Goal: Task Accomplishment & Management: Manage account settings

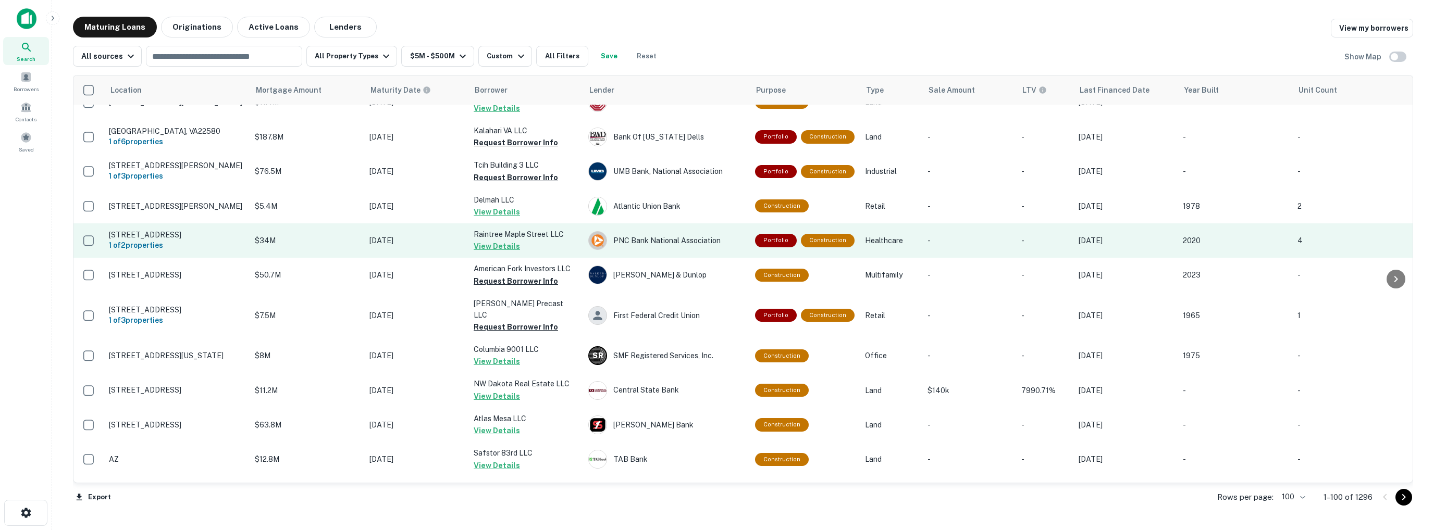
scroll to position [1146, 0]
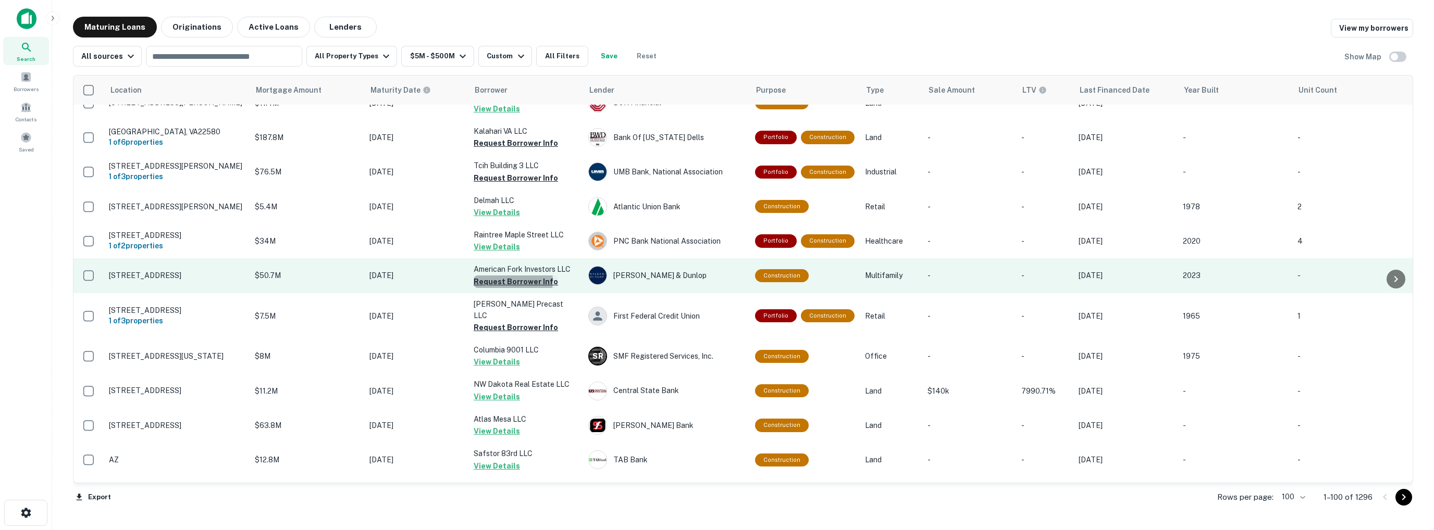
click at [501, 276] on button "Request Borrower Info" at bounding box center [515, 282] width 84 height 13
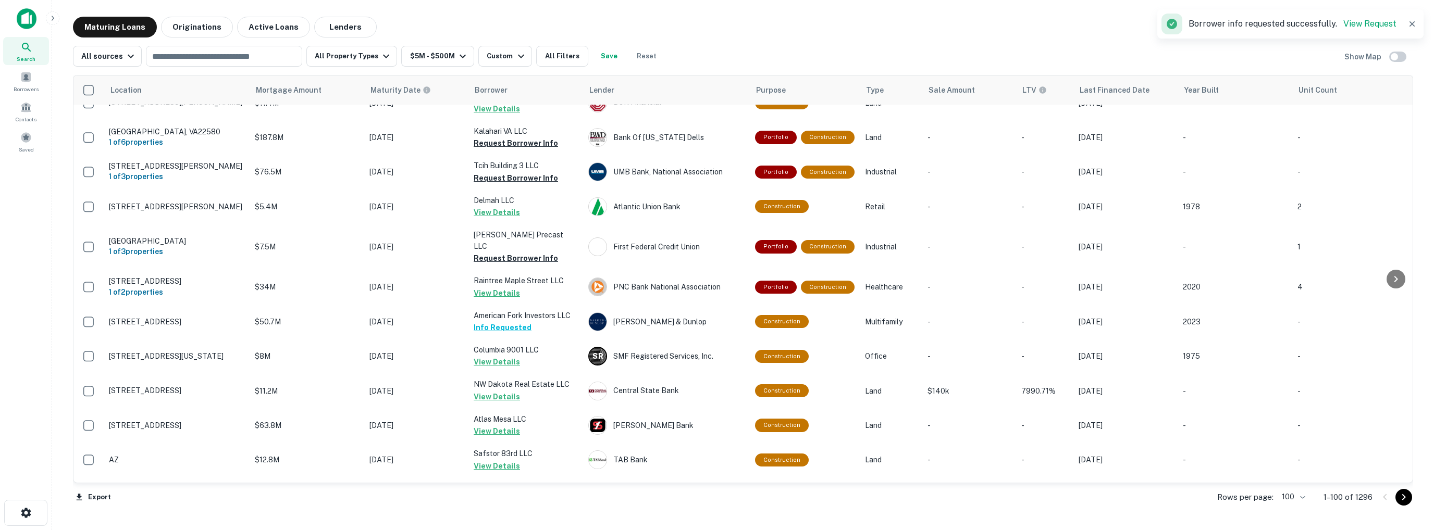
click at [514, 321] on button "Info Requested" at bounding box center [502, 327] width 58 height 13
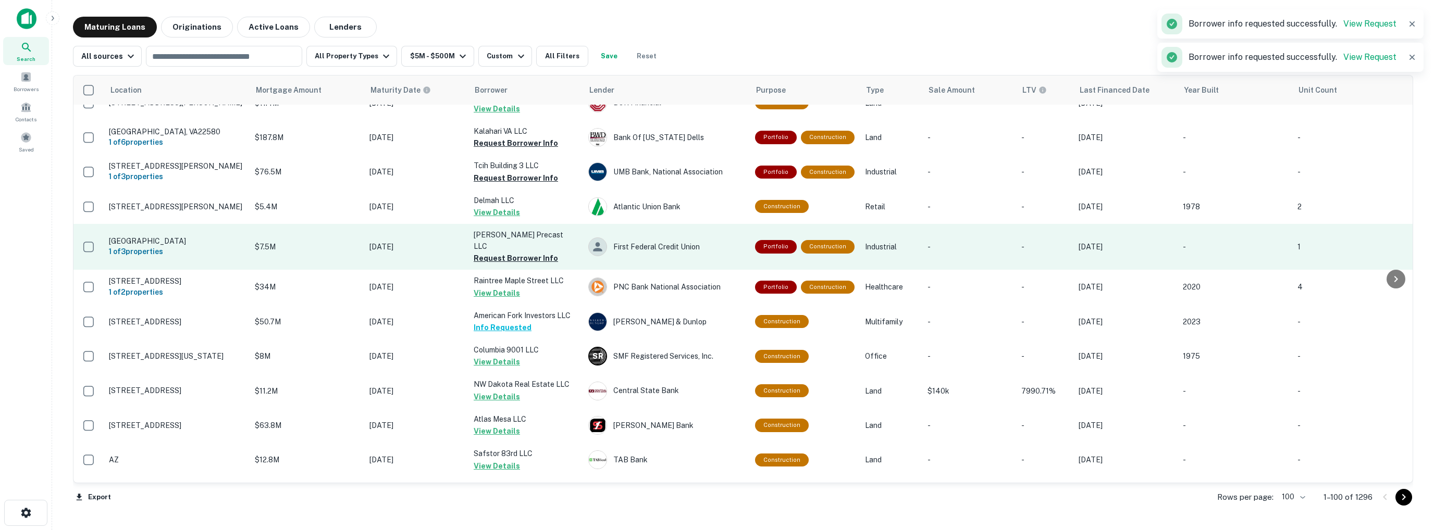
click at [508, 229] on p "Boccella Precast LLC" at bounding box center [525, 240] width 104 height 23
click at [506, 252] on button "Request Borrower Info" at bounding box center [515, 258] width 84 height 13
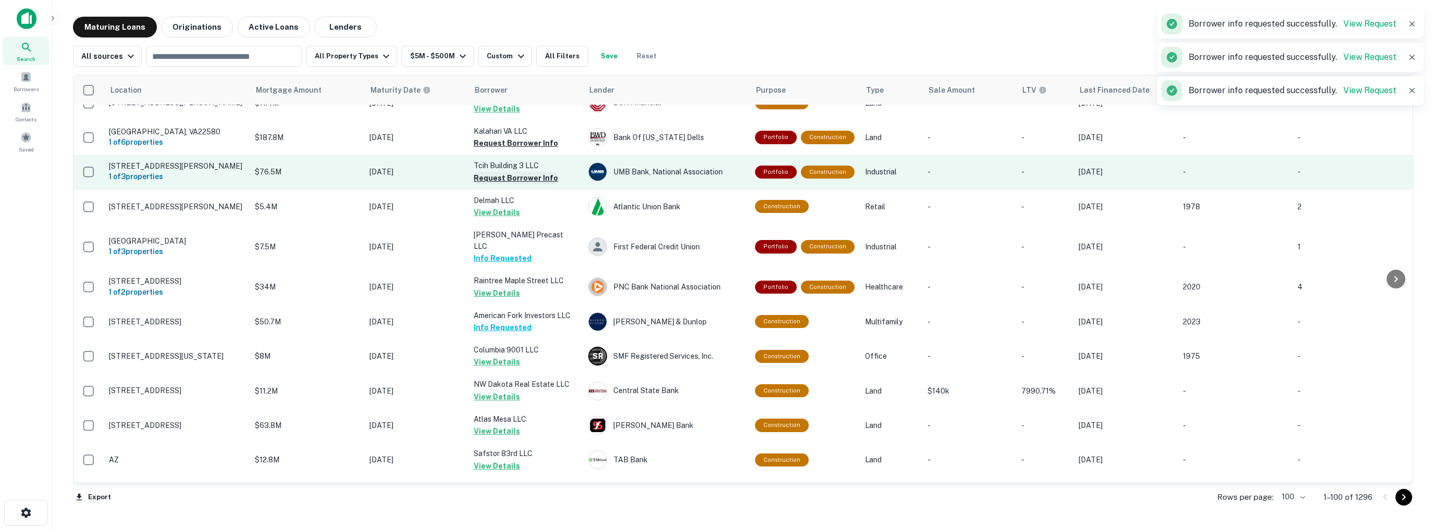
click at [506, 172] on button "Request Borrower Info" at bounding box center [515, 178] width 84 height 13
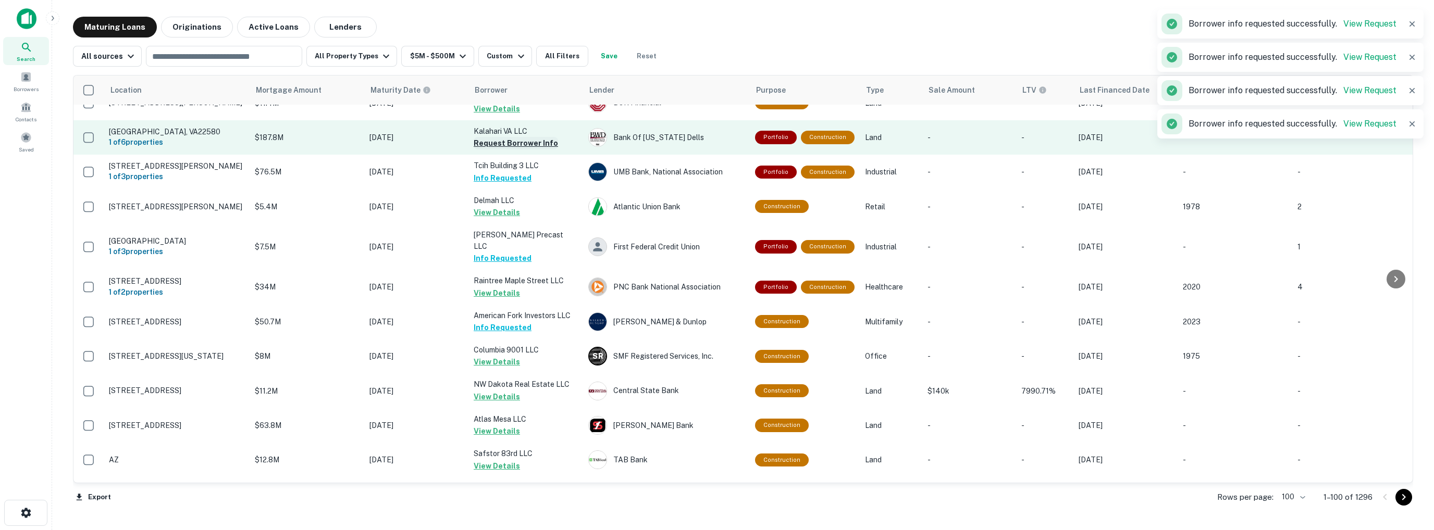
click at [504, 137] on button "Request Borrower Info" at bounding box center [515, 143] width 84 height 13
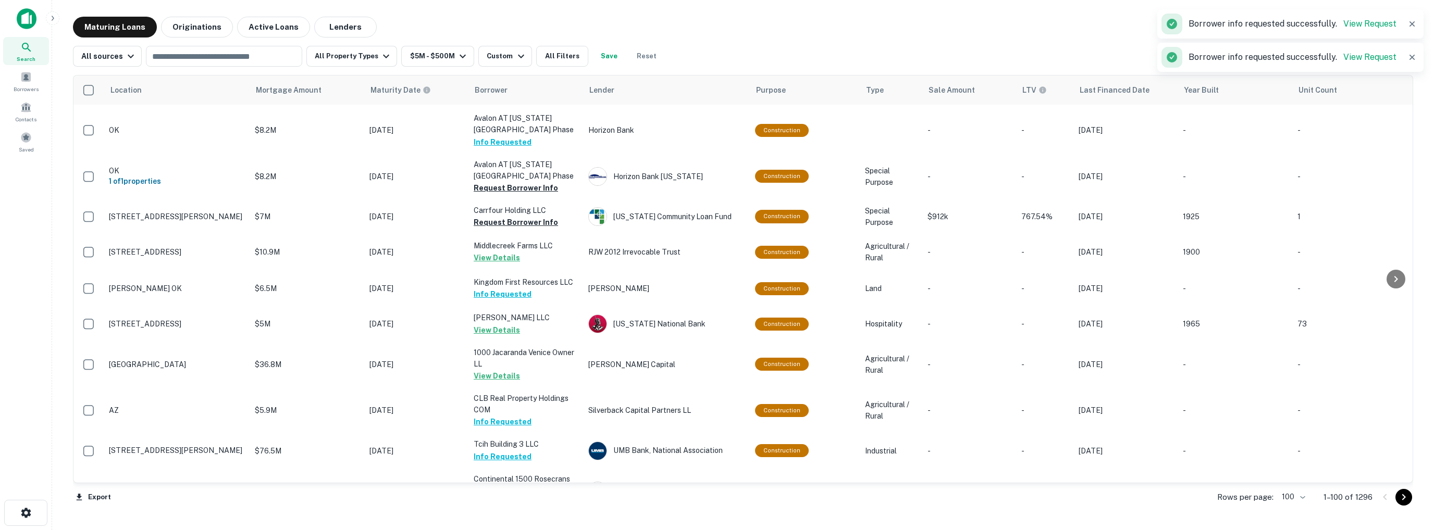
scroll to position [0, 0]
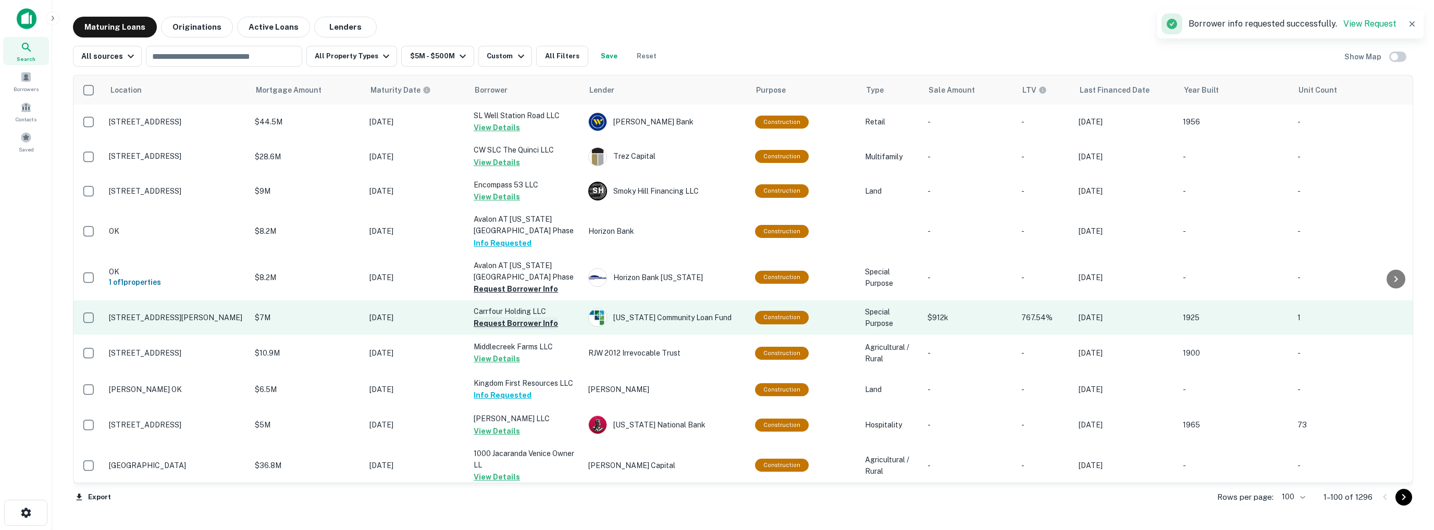
click at [502, 323] on button "Request Borrower Info" at bounding box center [515, 323] width 84 height 13
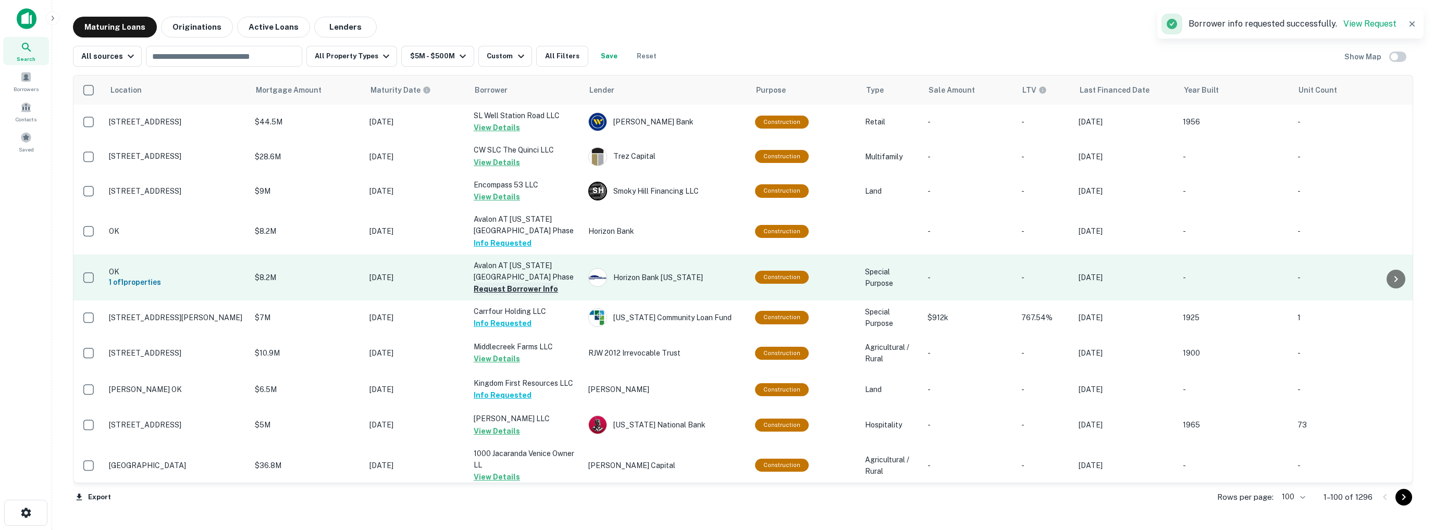
click at [509, 288] on button "Request Borrower Info" at bounding box center [515, 289] width 84 height 13
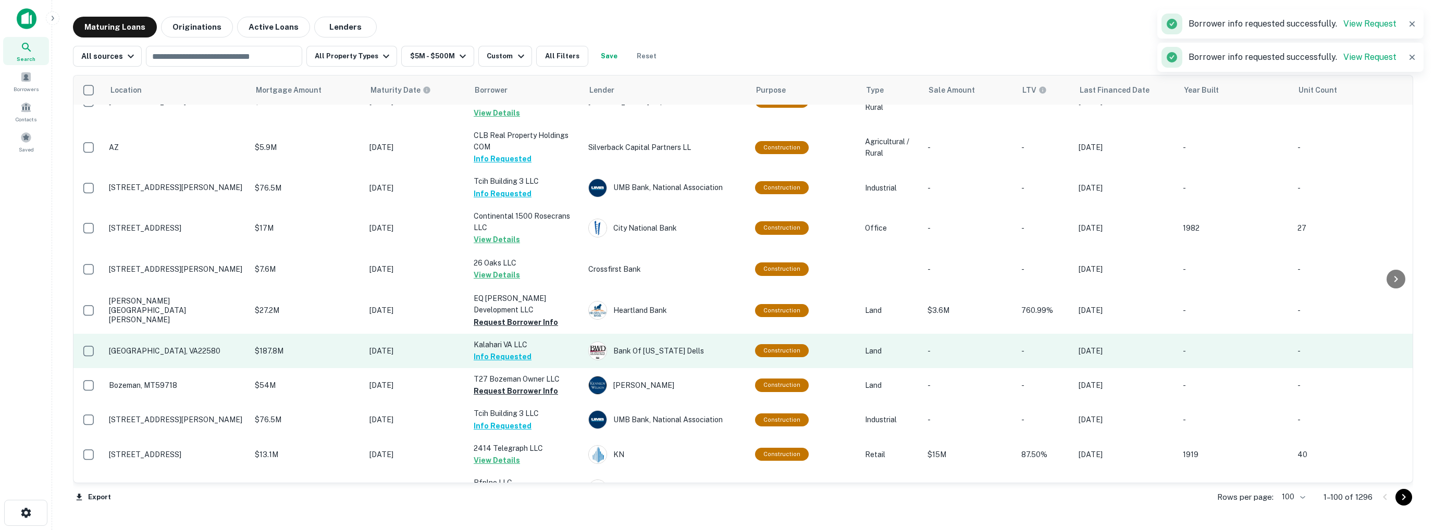
scroll to position [365, 0]
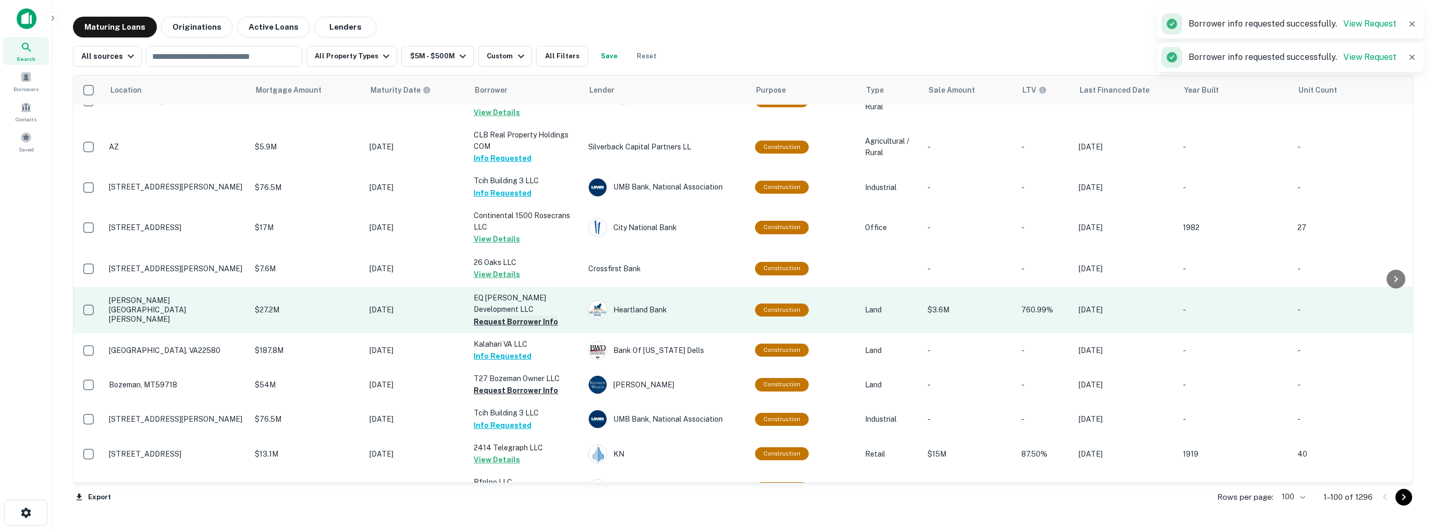
click at [506, 316] on button "Request Borrower Info" at bounding box center [515, 322] width 84 height 13
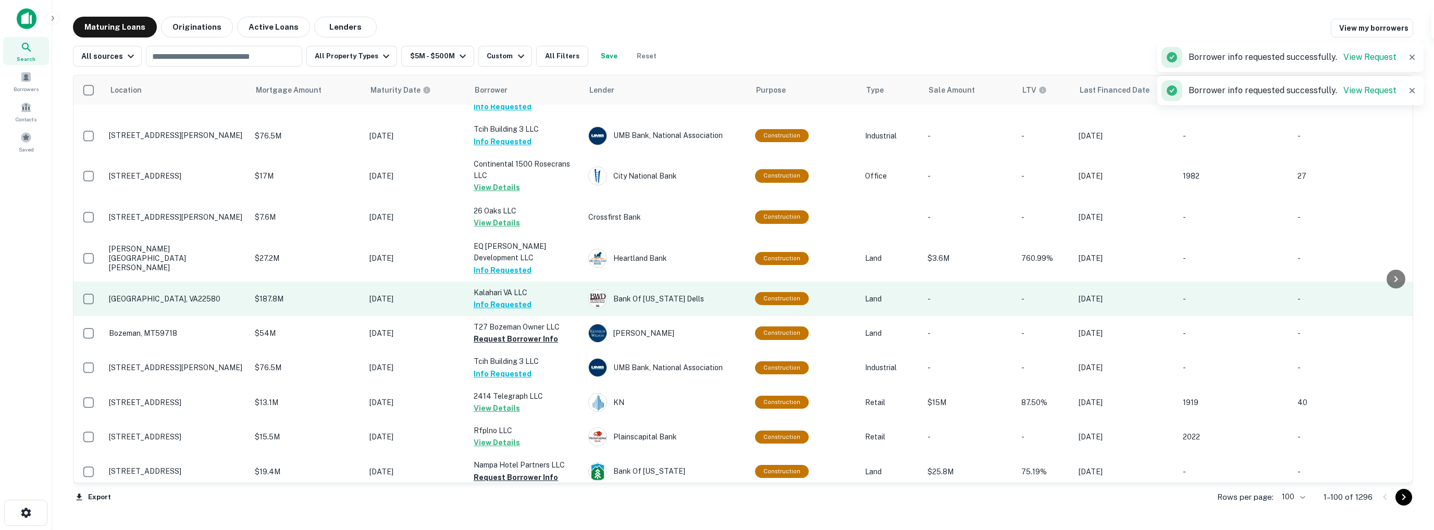
scroll to position [469, 0]
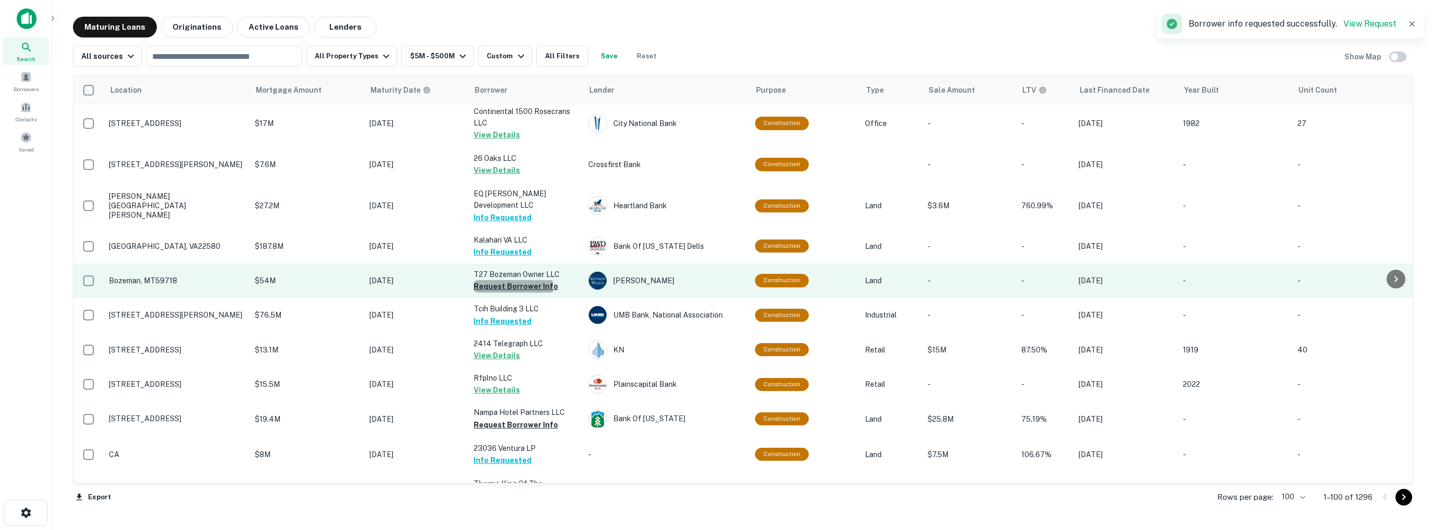
click at [492, 280] on button "Request Borrower Info" at bounding box center [515, 286] width 84 height 13
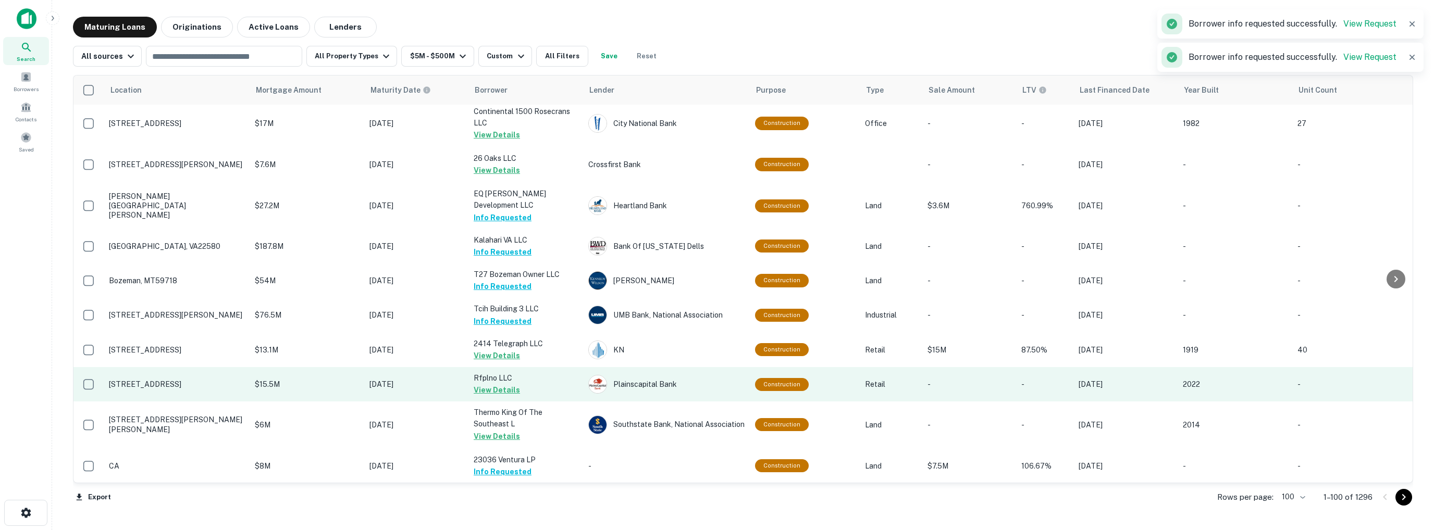
scroll to position [573, 0]
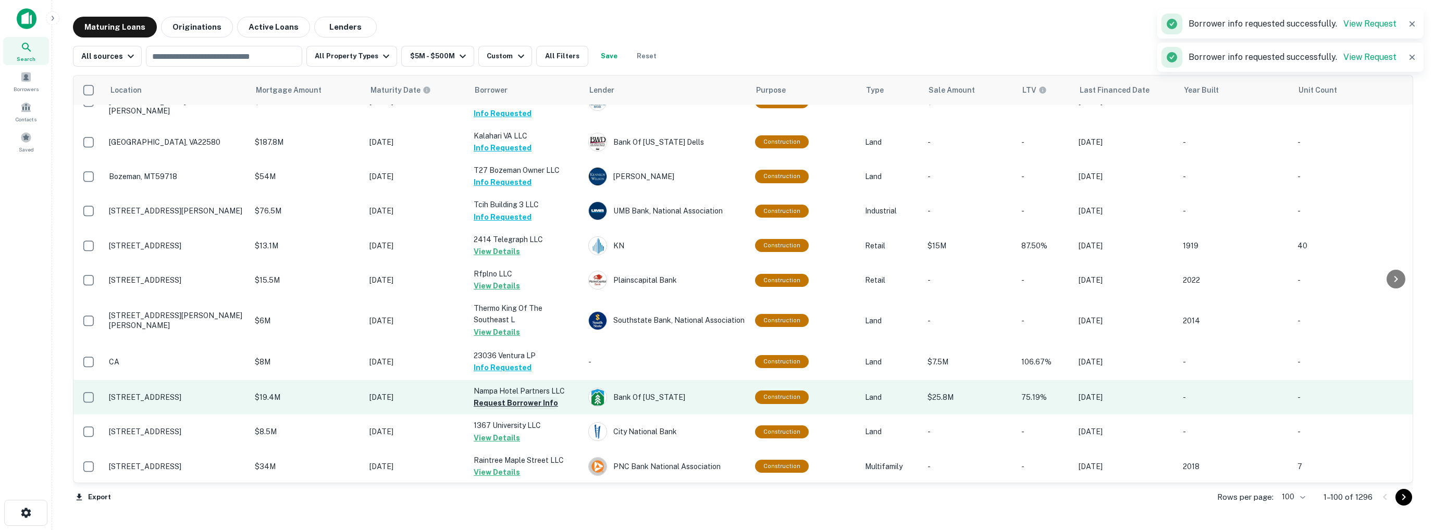
click at [508, 397] on button "Request Borrower Info" at bounding box center [515, 403] width 84 height 13
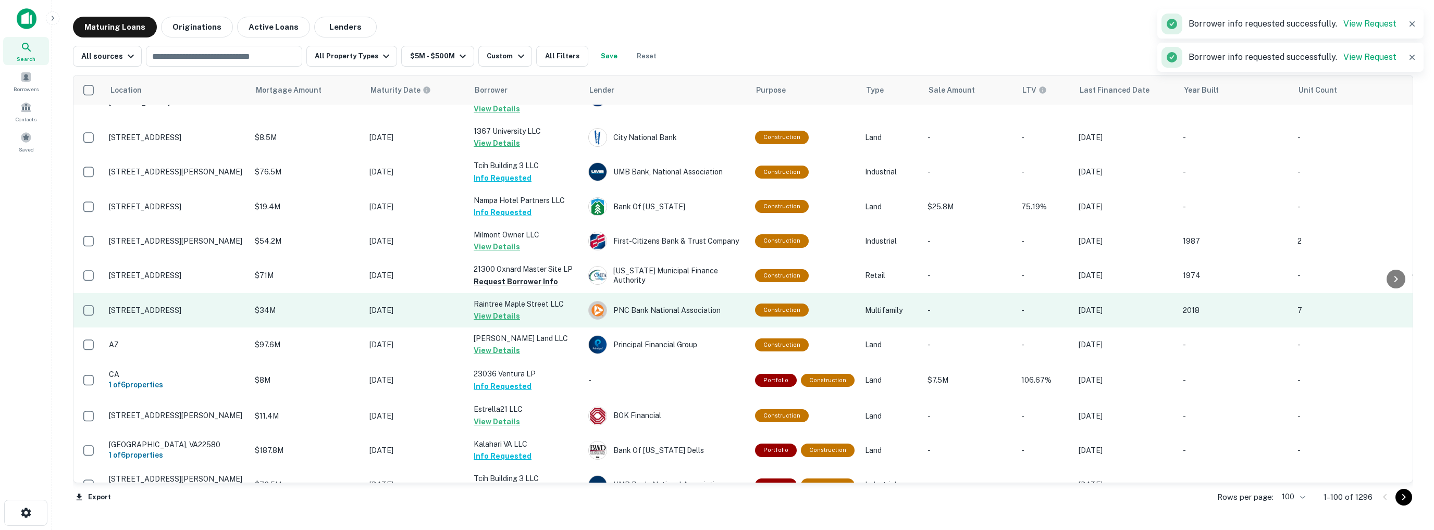
scroll to position [833, 0]
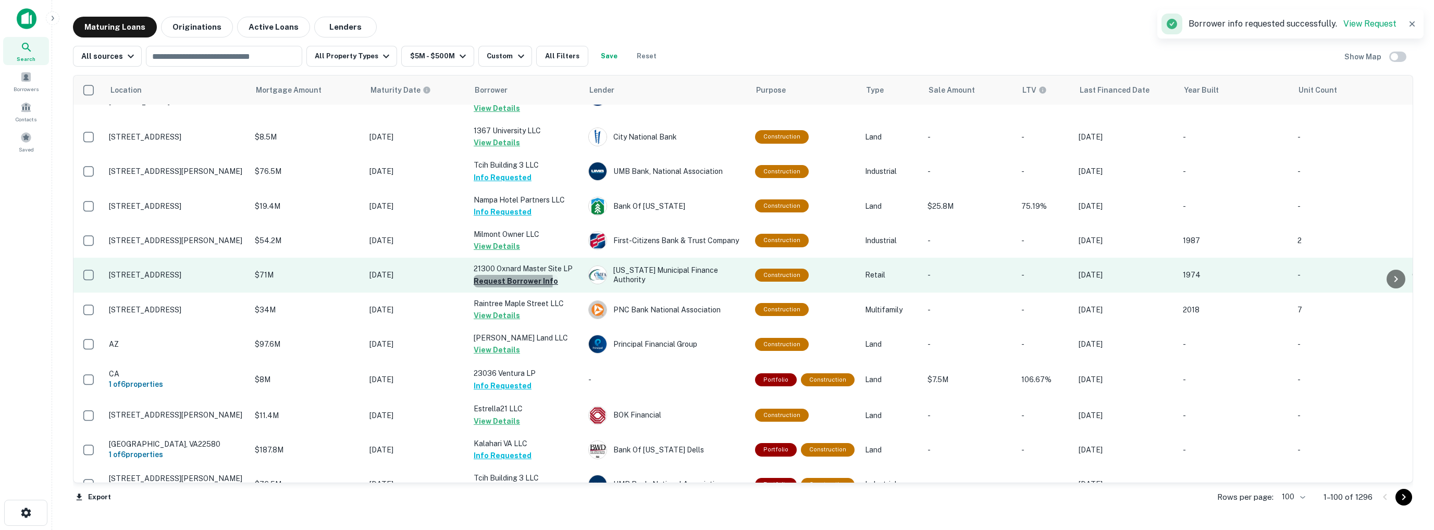
click at [498, 275] on button "Request Borrower Info" at bounding box center [515, 281] width 84 height 13
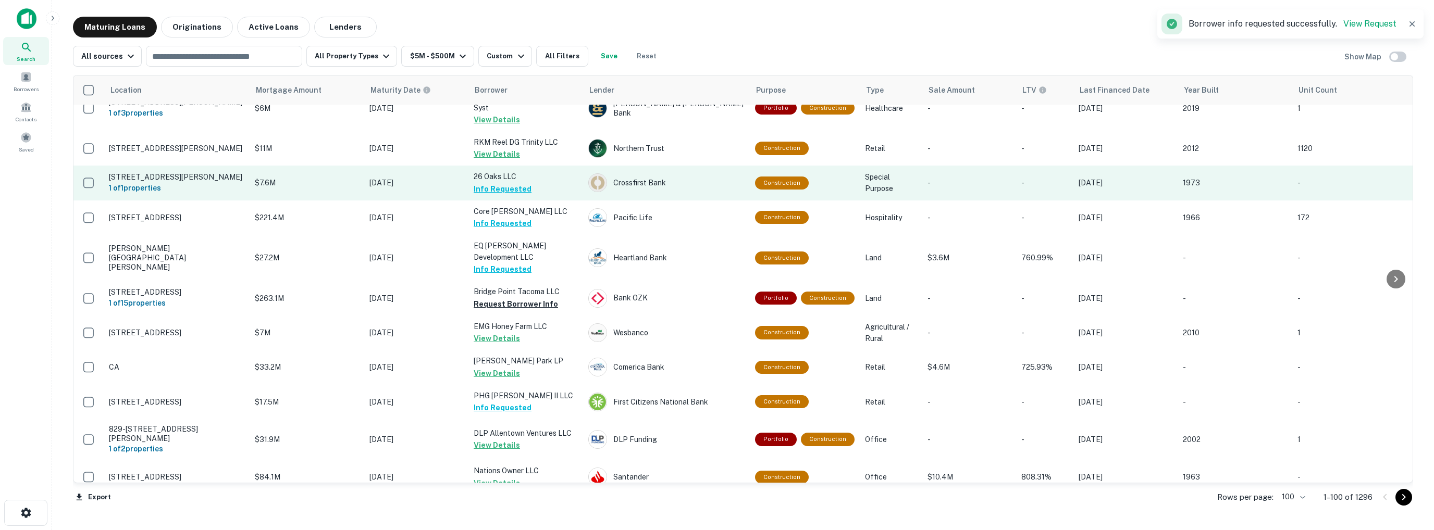
scroll to position [1615, 0]
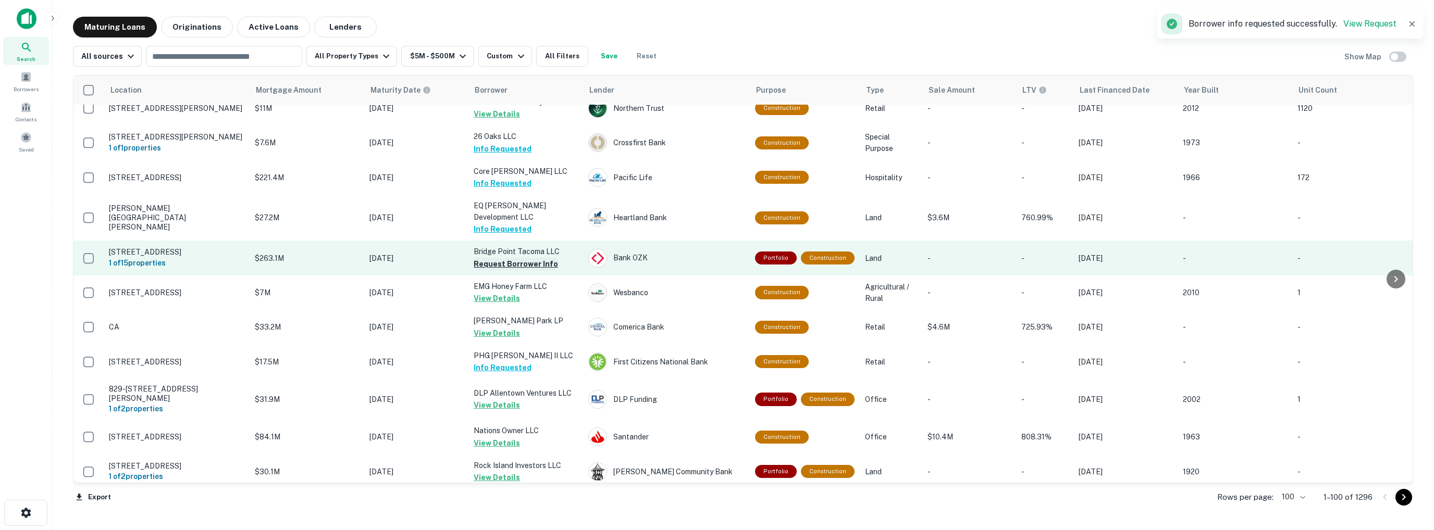
click at [518, 258] on button "Request Borrower Info" at bounding box center [515, 264] width 84 height 13
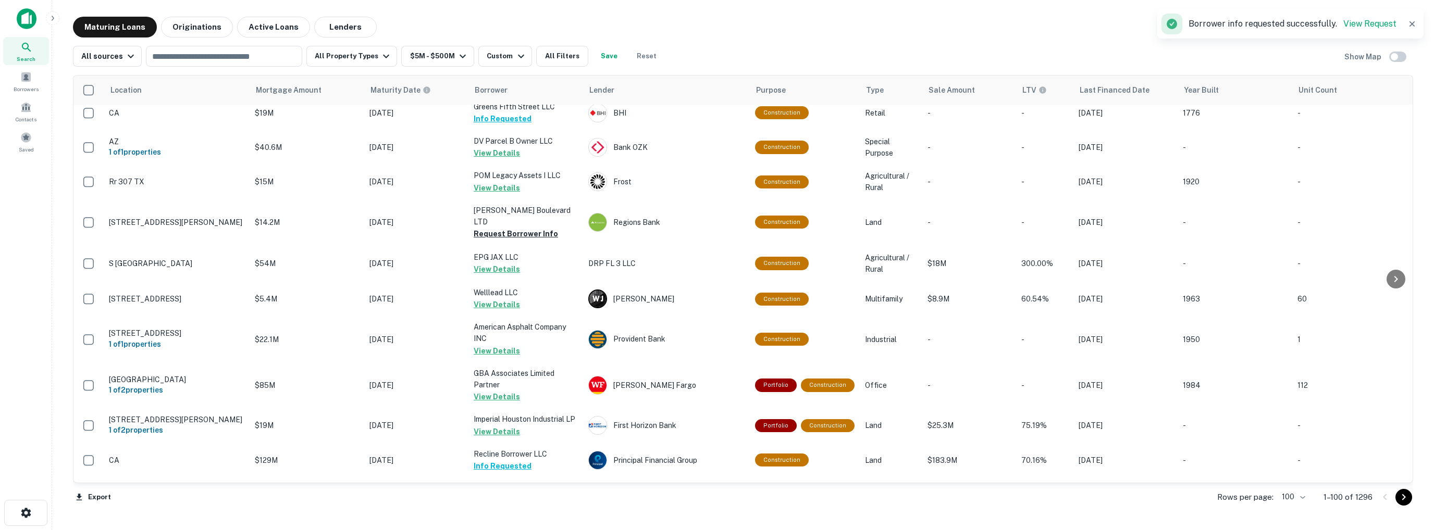
scroll to position [2188, 0]
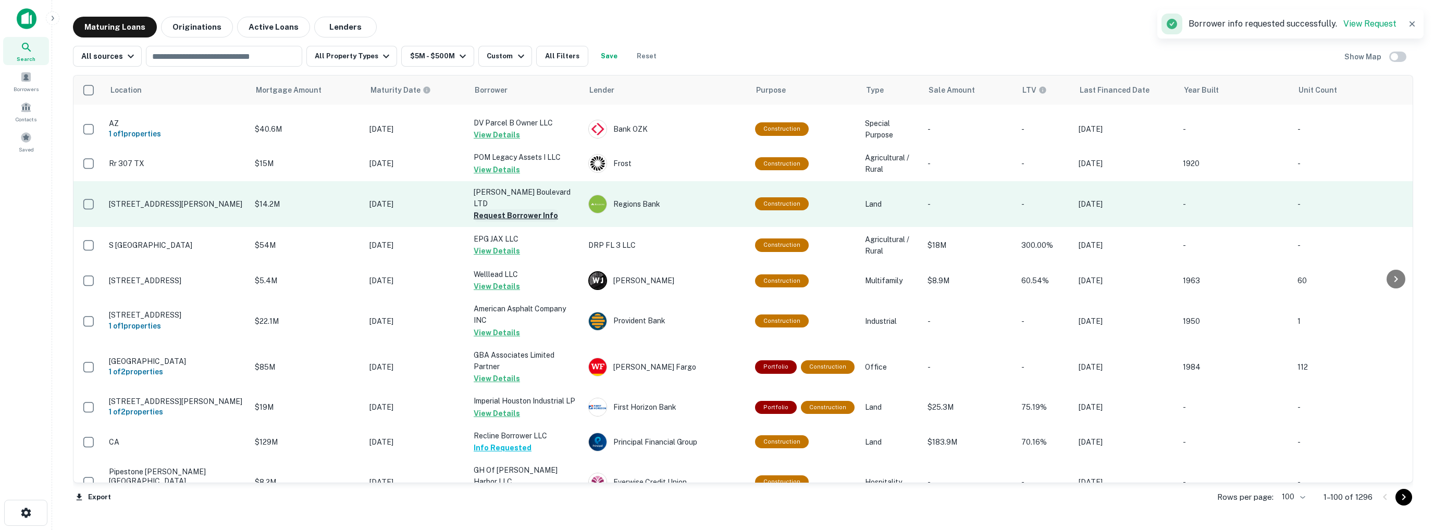
click at [506, 209] on button "Request Borrower Info" at bounding box center [515, 215] width 84 height 13
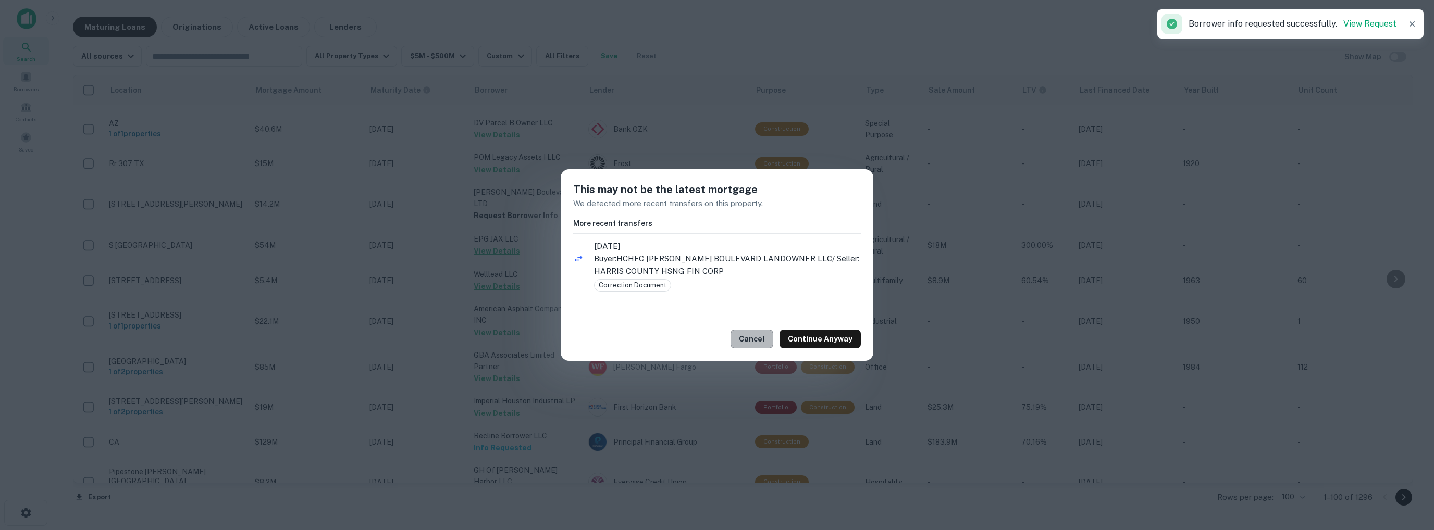
click at [759, 339] on button "Cancel" at bounding box center [751, 339] width 43 height 19
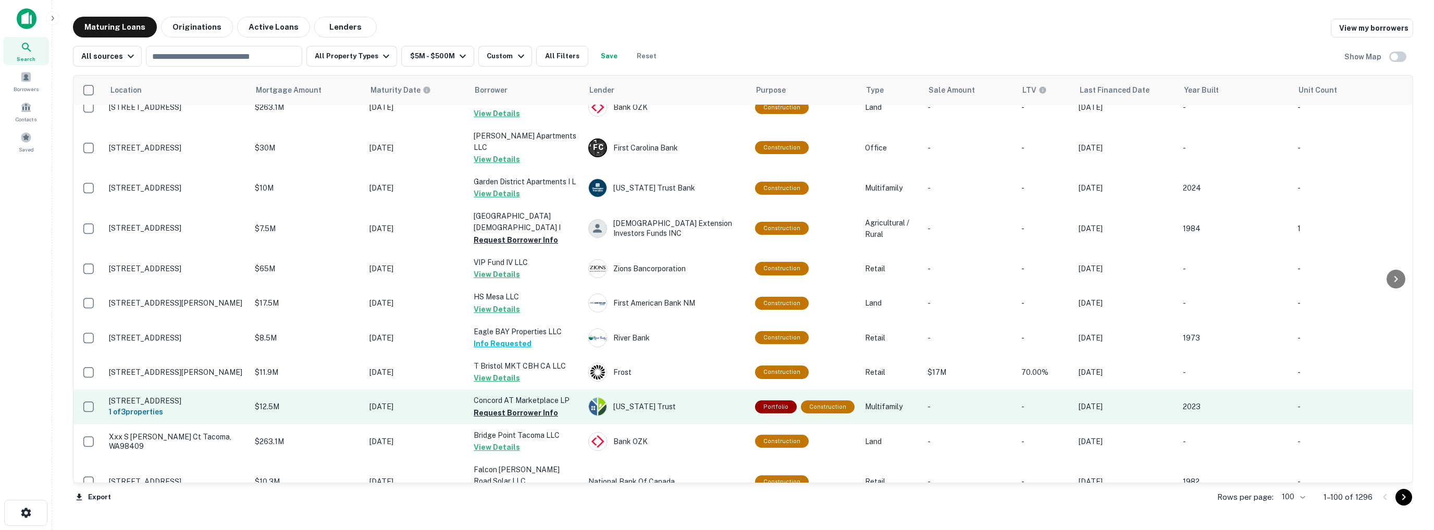
scroll to position [2605, 0]
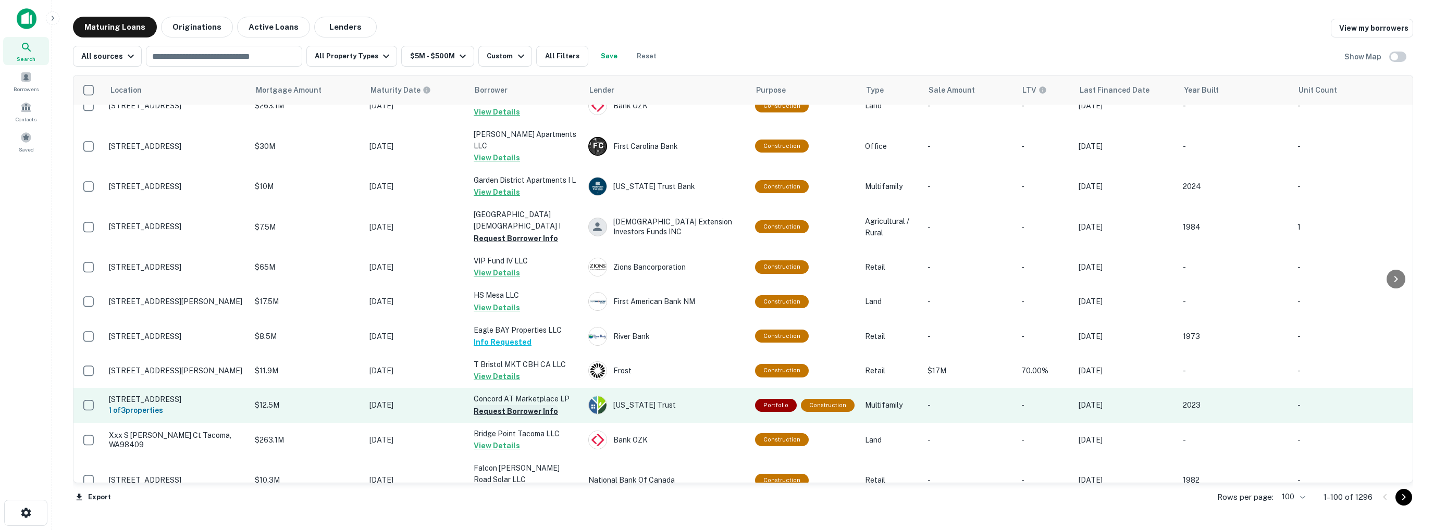
click at [501, 405] on button "Request Borrower Info" at bounding box center [515, 411] width 84 height 13
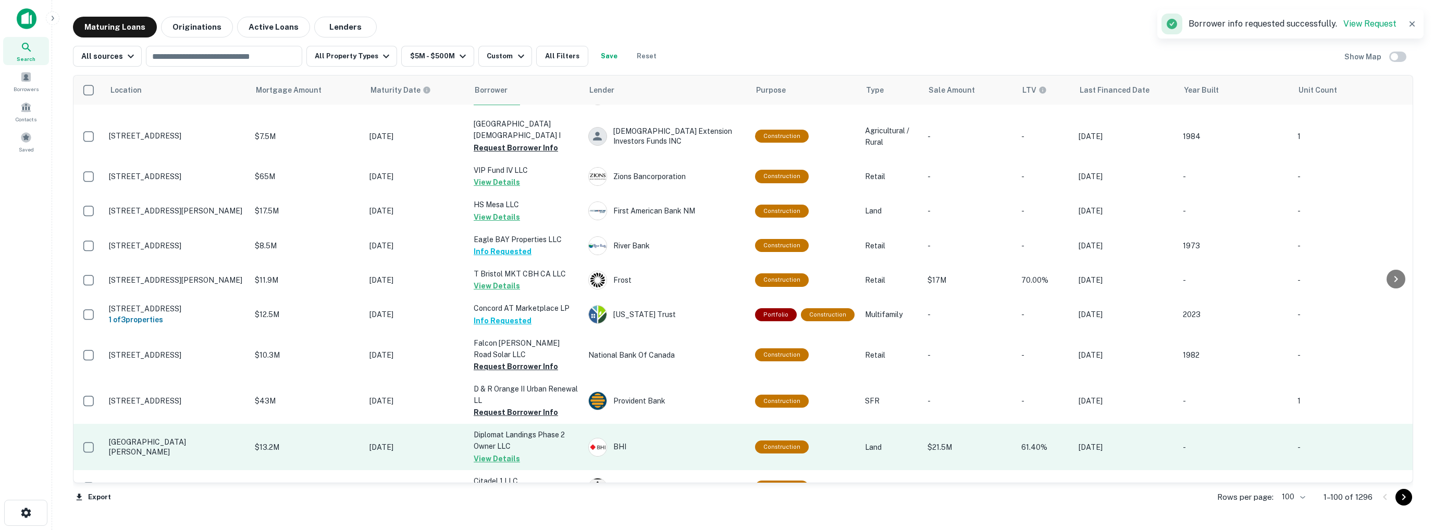
scroll to position [2709, 0]
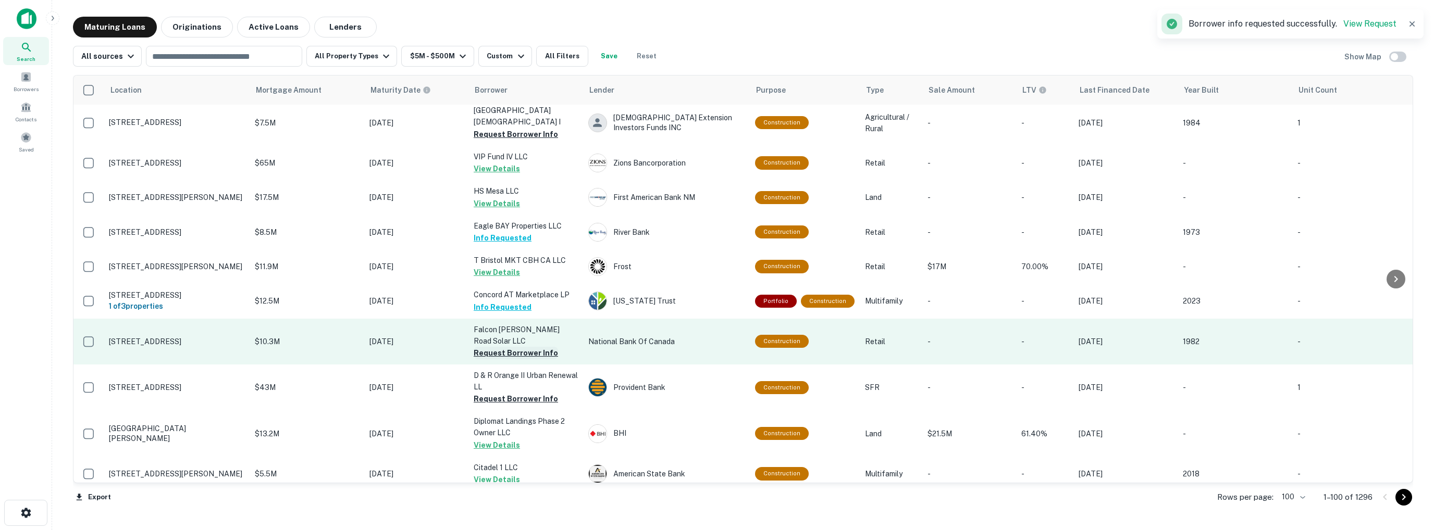
click at [499, 347] on button "Request Borrower Info" at bounding box center [515, 353] width 84 height 13
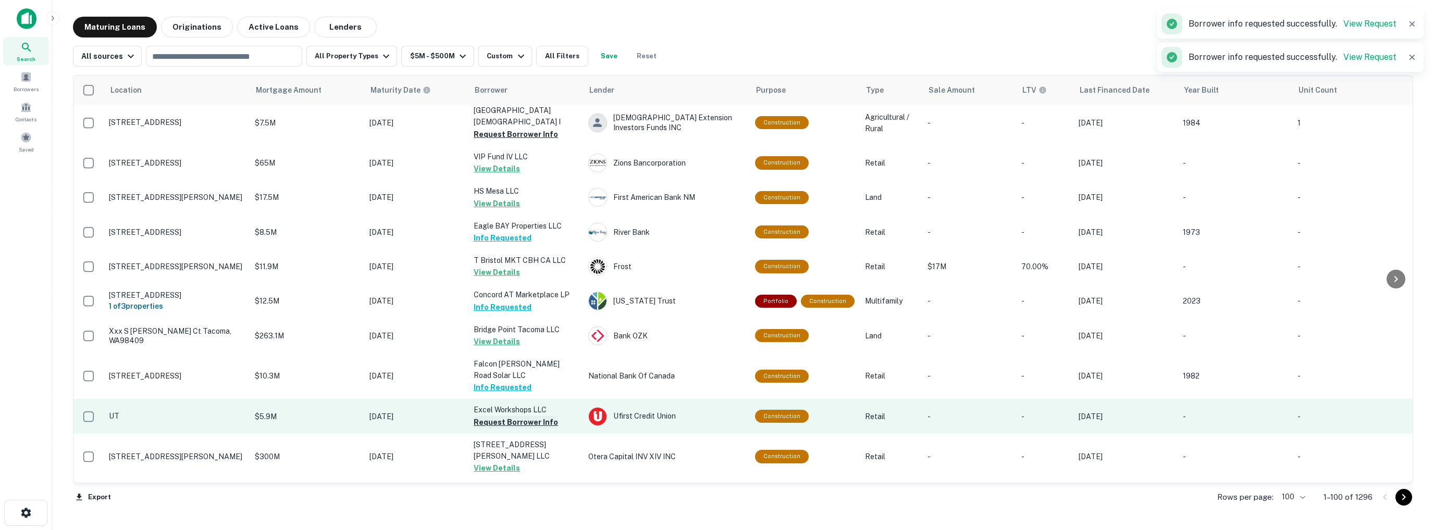
click at [507, 416] on button "Request Borrower Info" at bounding box center [515, 422] width 84 height 13
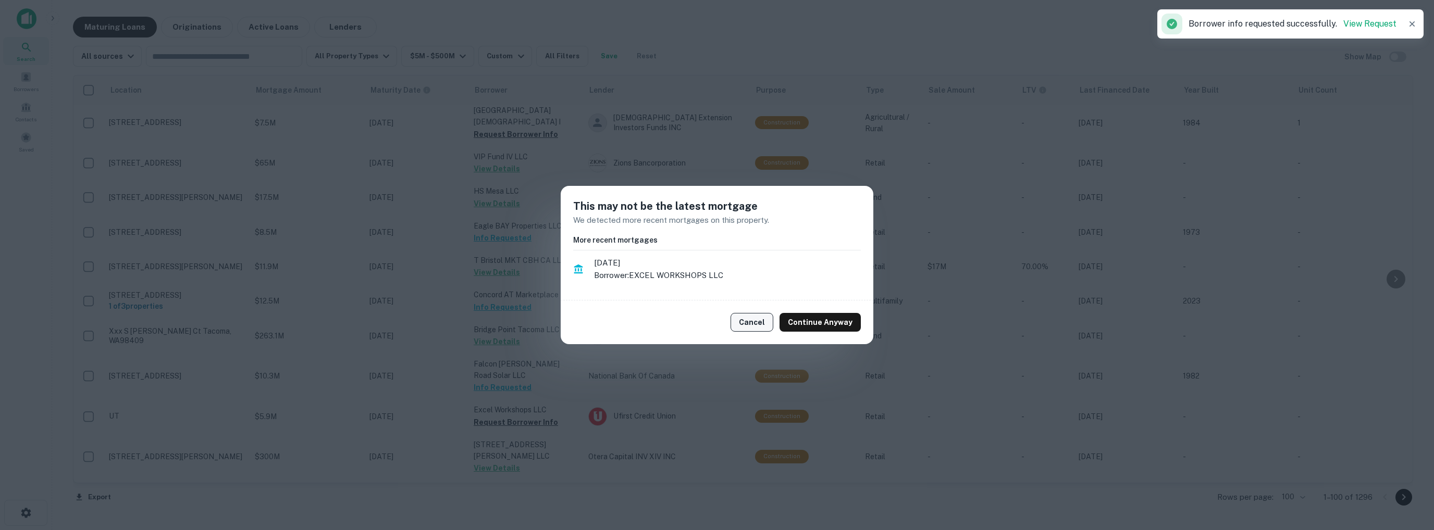
click at [754, 321] on button "Cancel" at bounding box center [751, 322] width 43 height 19
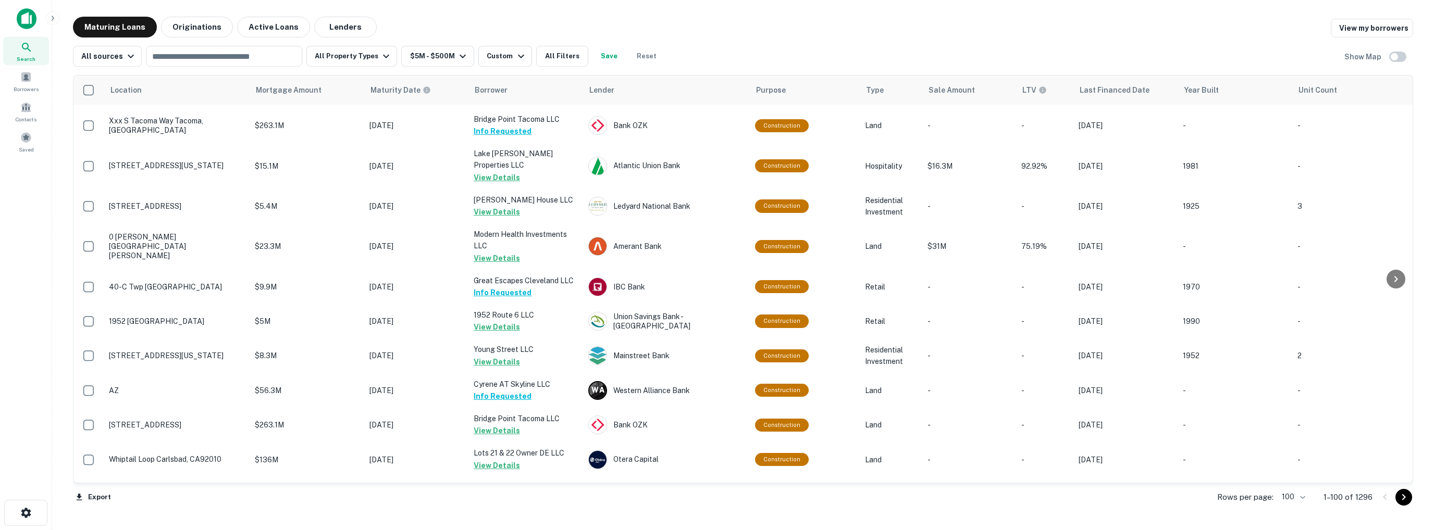
scroll to position [3293, 0]
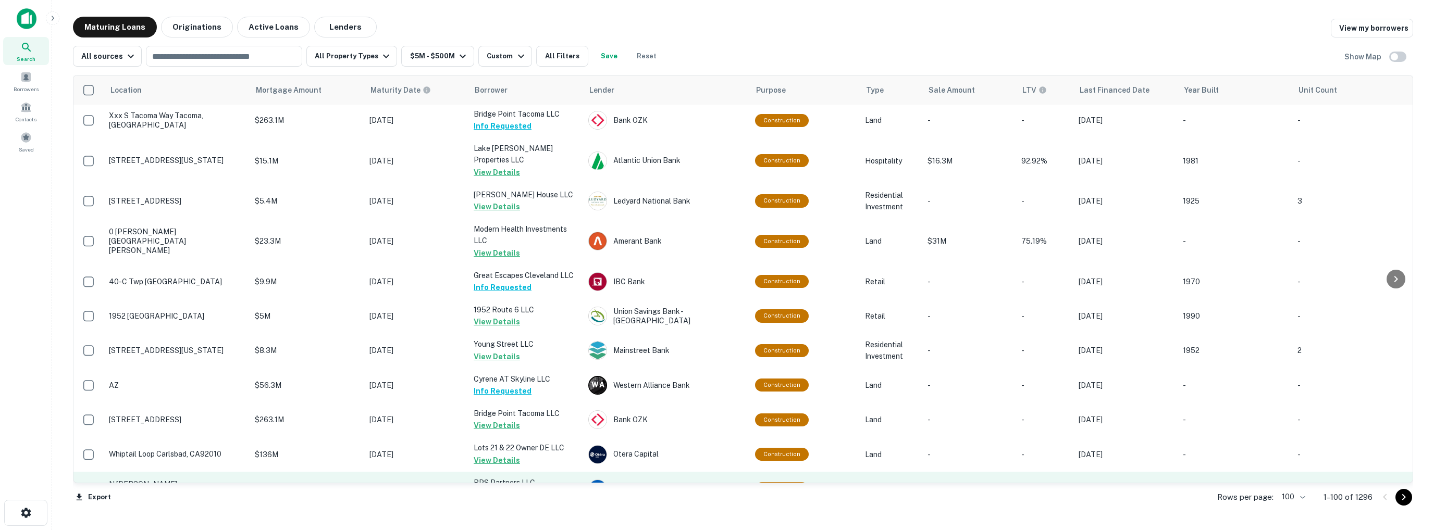
click at [506, 489] on button "Request Borrower Info" at bounding box center [515, 495] width 84 height 13
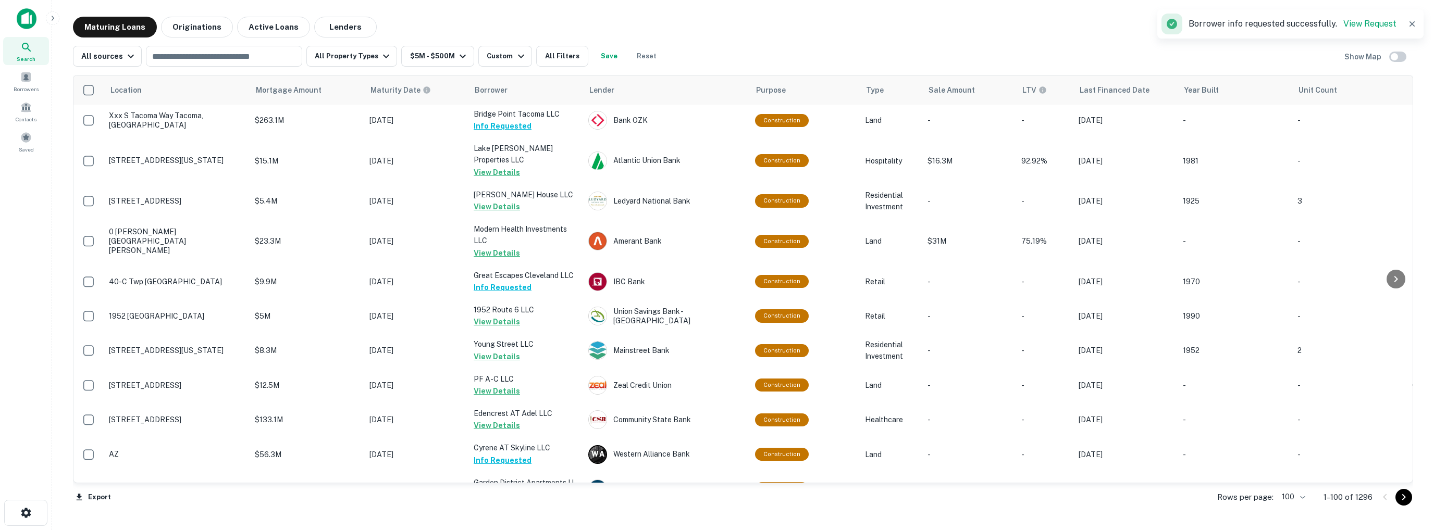
click at [1400, 497] on icon "Go to next page" at bounding box center [1403, 497] width 13 height 13
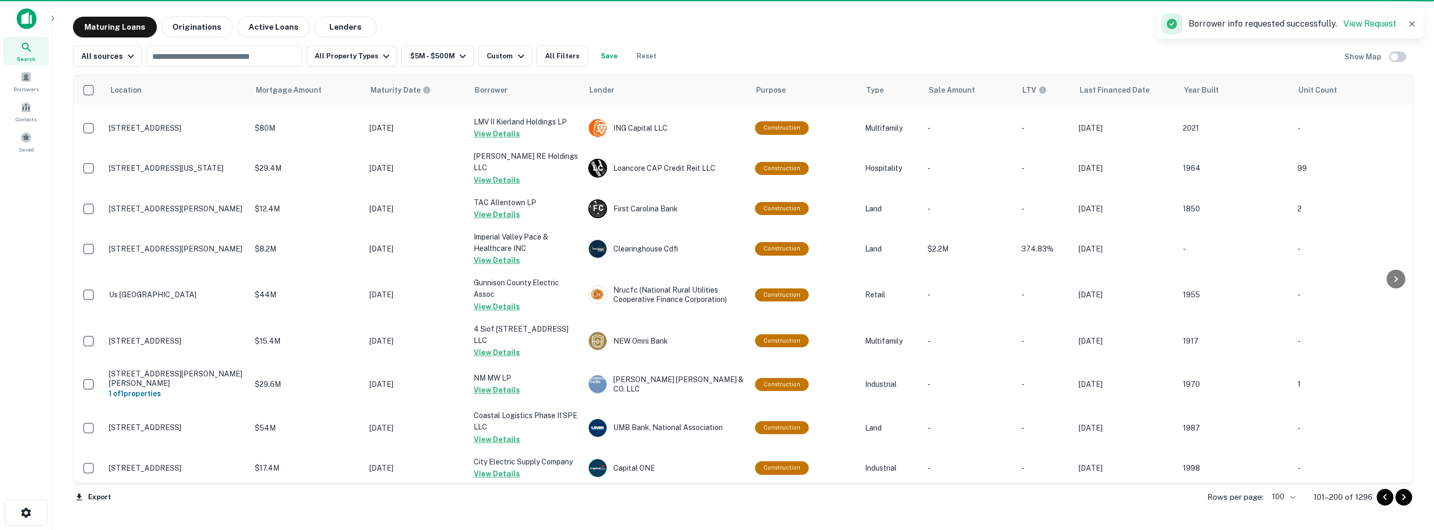
scroll to position [3293, 0]
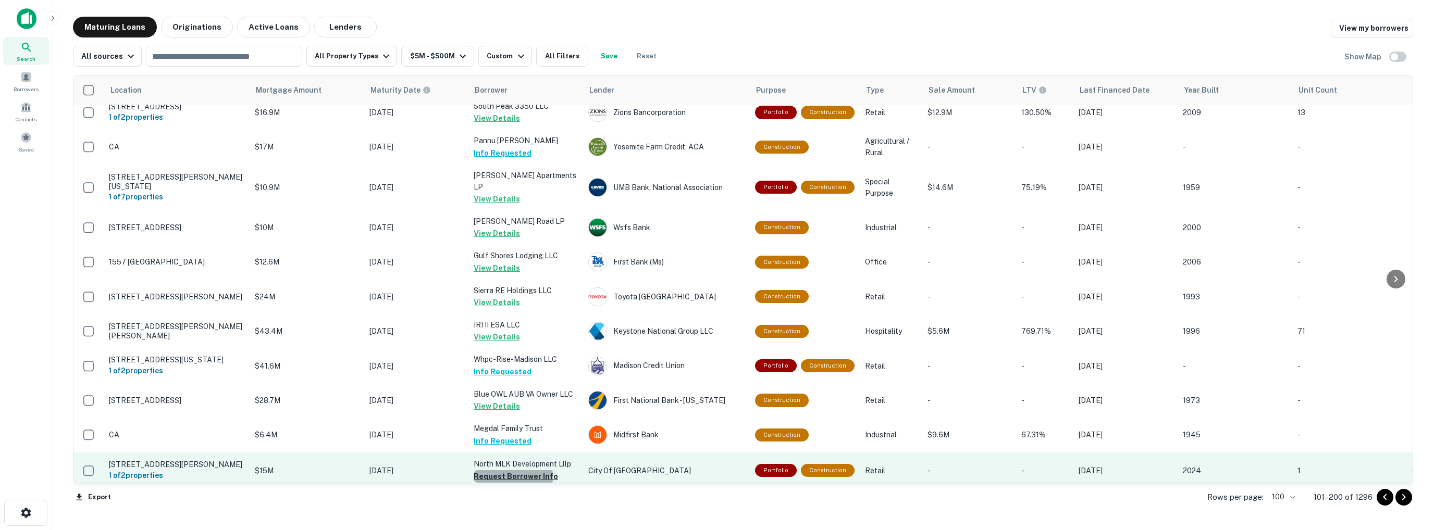
click at [507, 470] on button "Request Borrower Info" at bounding box center [515, 476] width 84 height 13
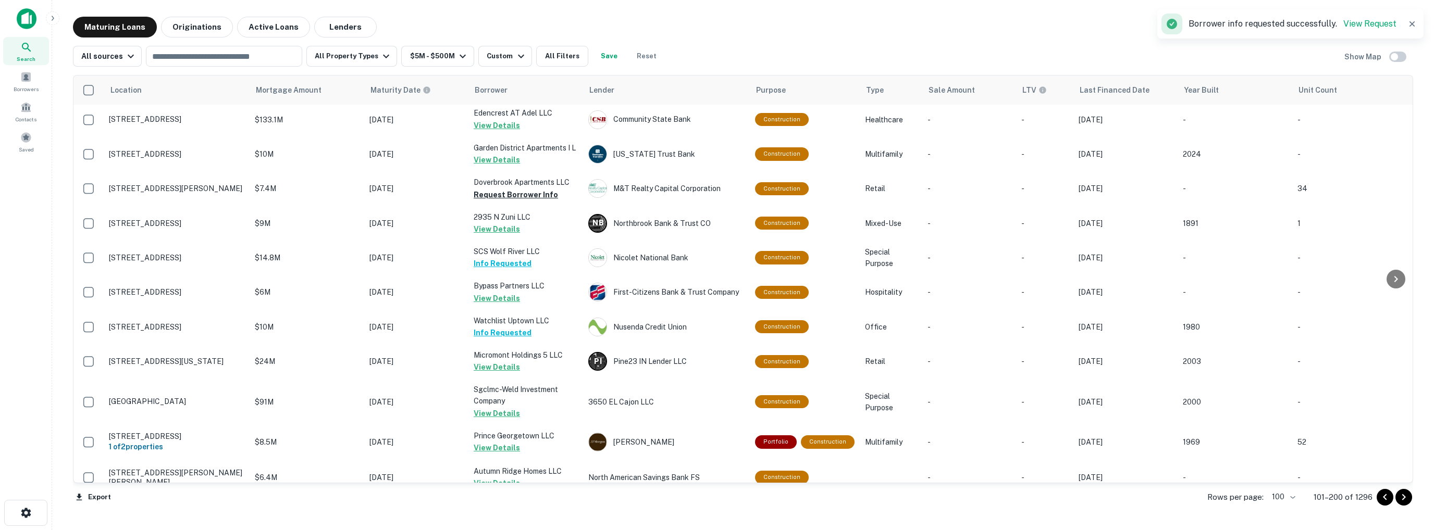
scroll to position [0, 0]
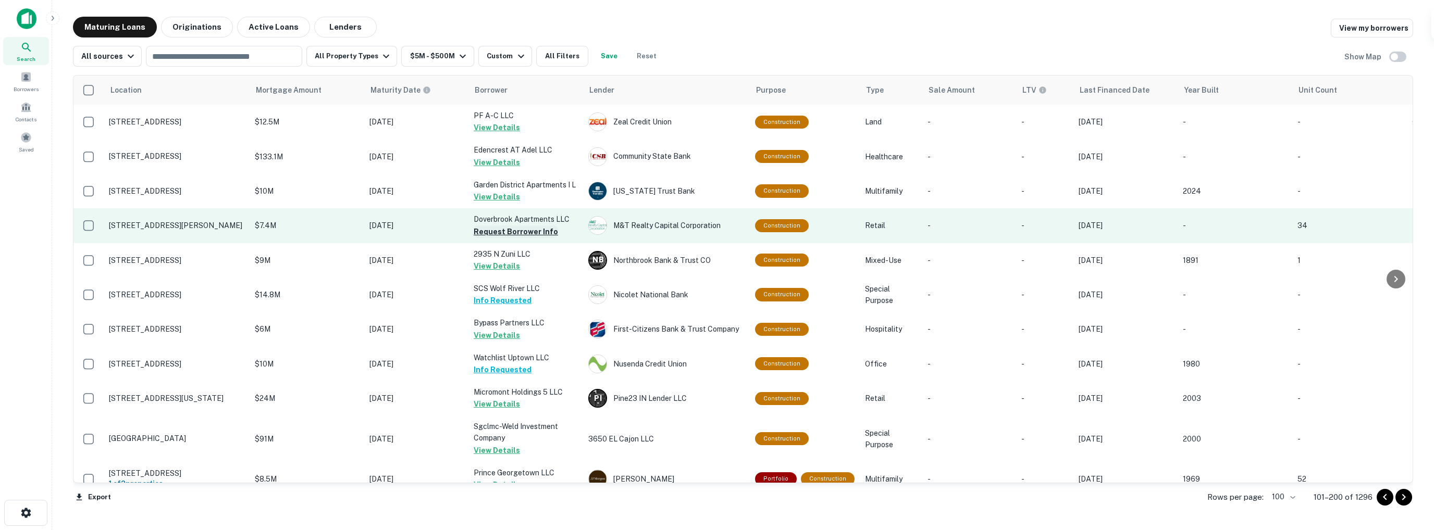
click at [515, 232] on button "Request Borrower Info" at bounding box center [515, 232] width 84 height 13
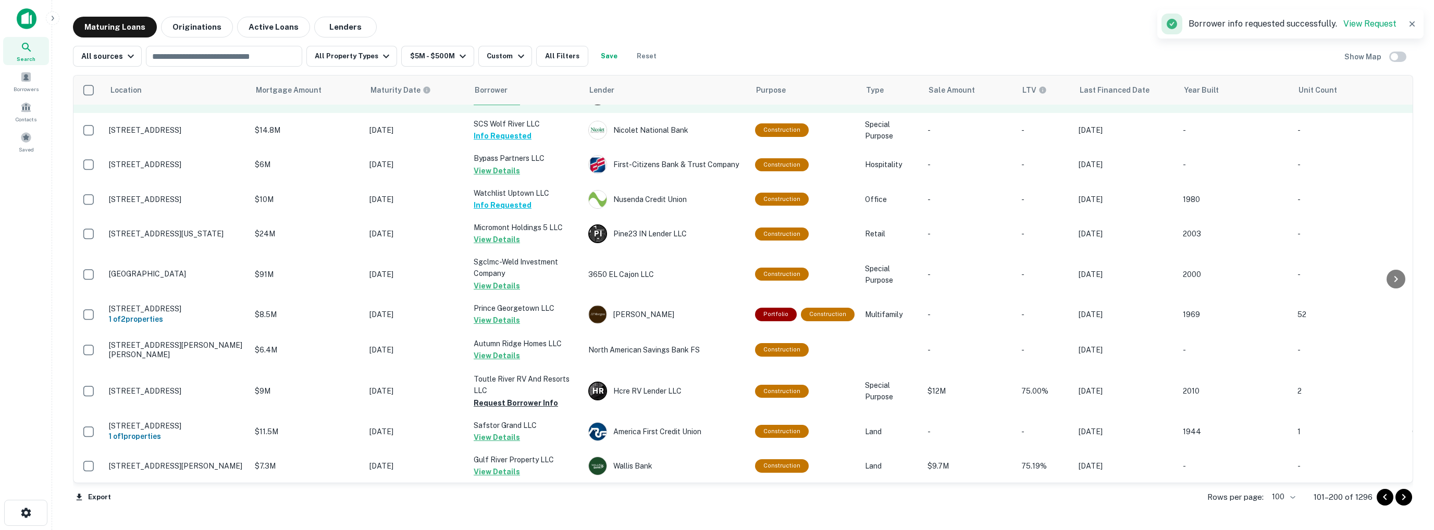
scroll to position [208, 0]
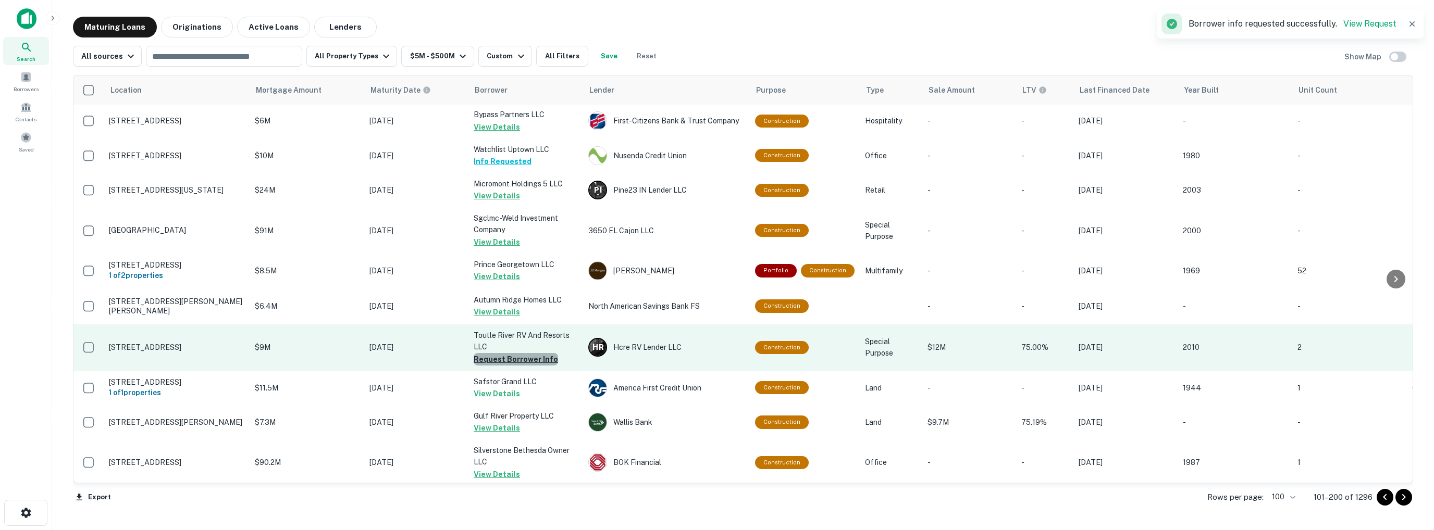
click at [532, 356] on button "Request Borrower Info" at bounding box center [515, 359] width 84 height 13
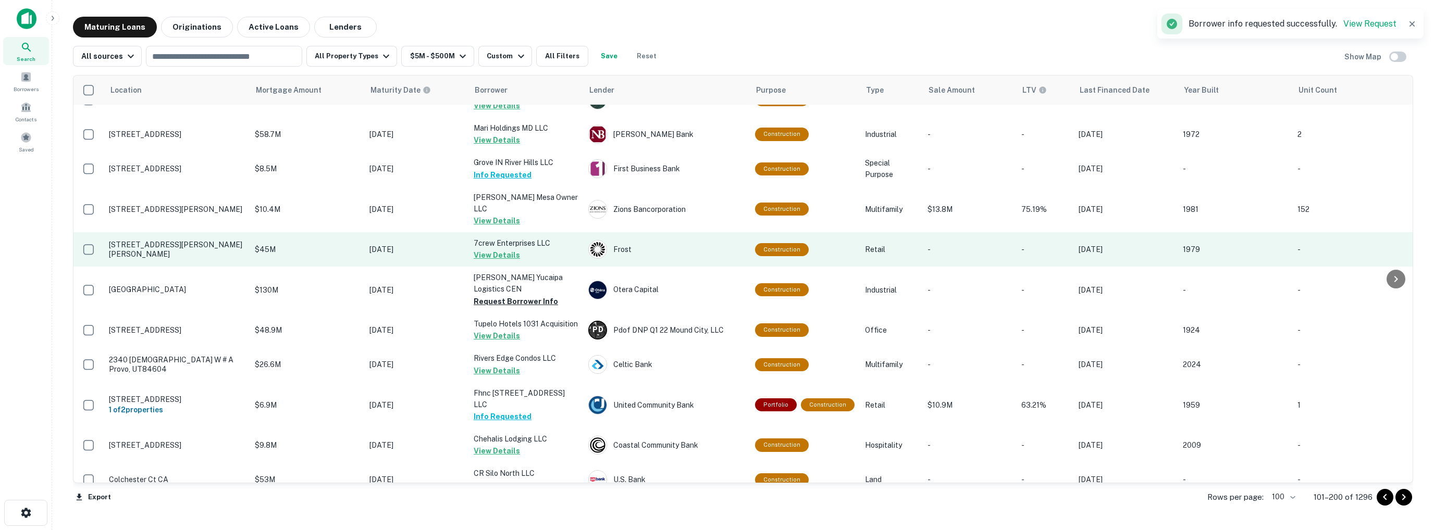
scroll to position [833, 0]
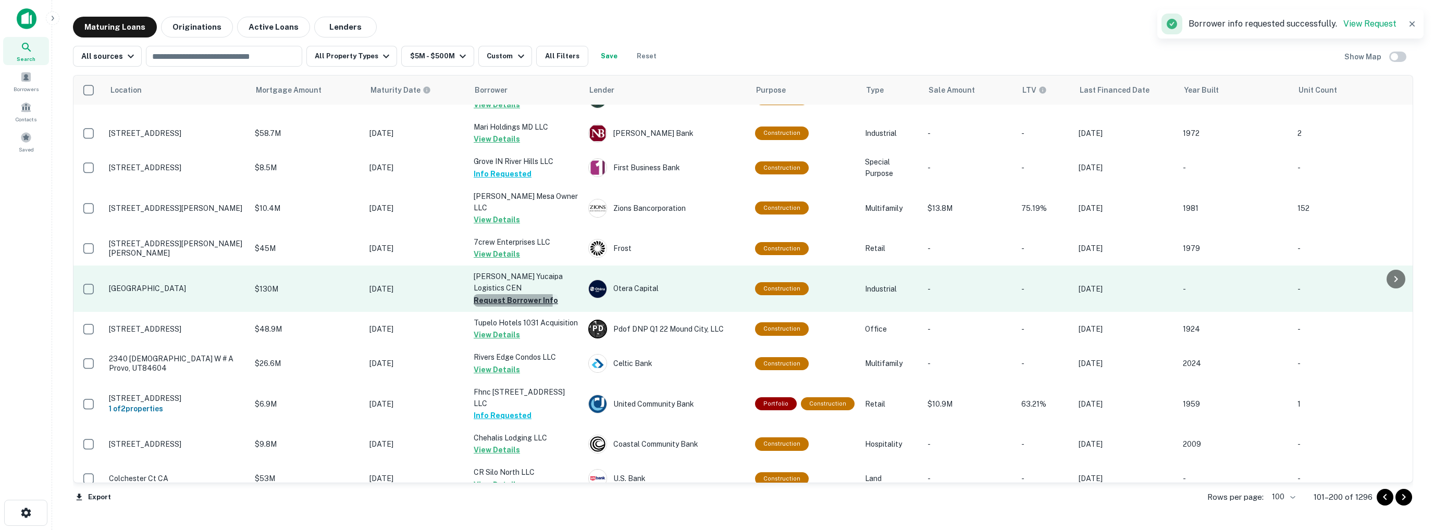
click at [491, 295] on button "Request Borrower Info" at bounding box center [515, 300] width 84 height 13
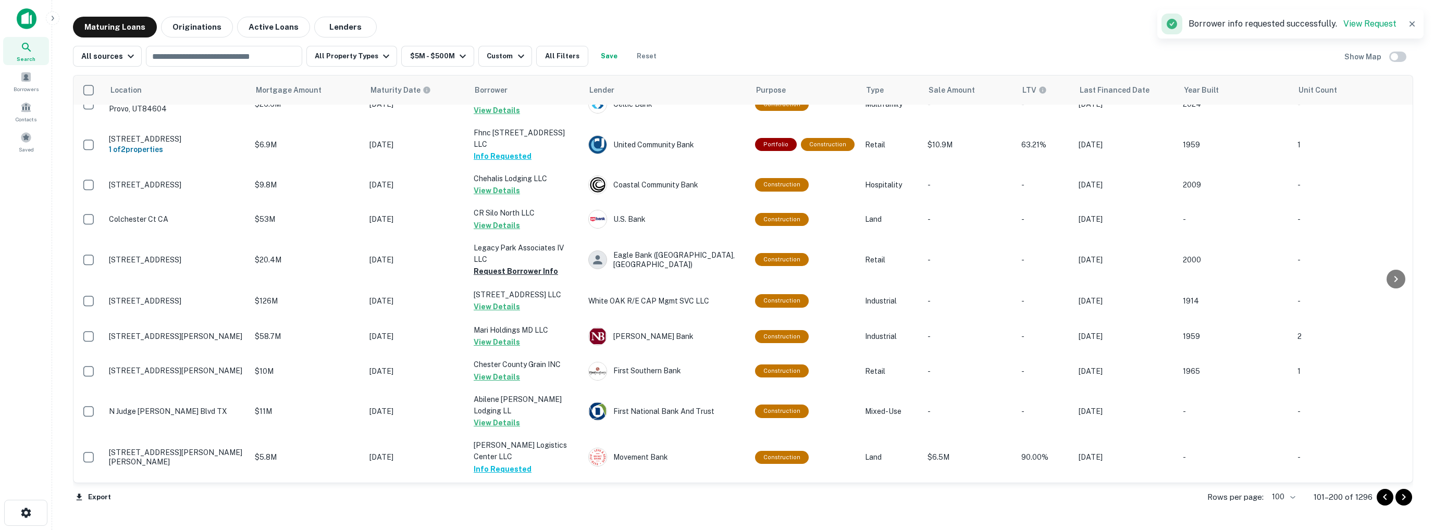
scroll to position [1094, 0]
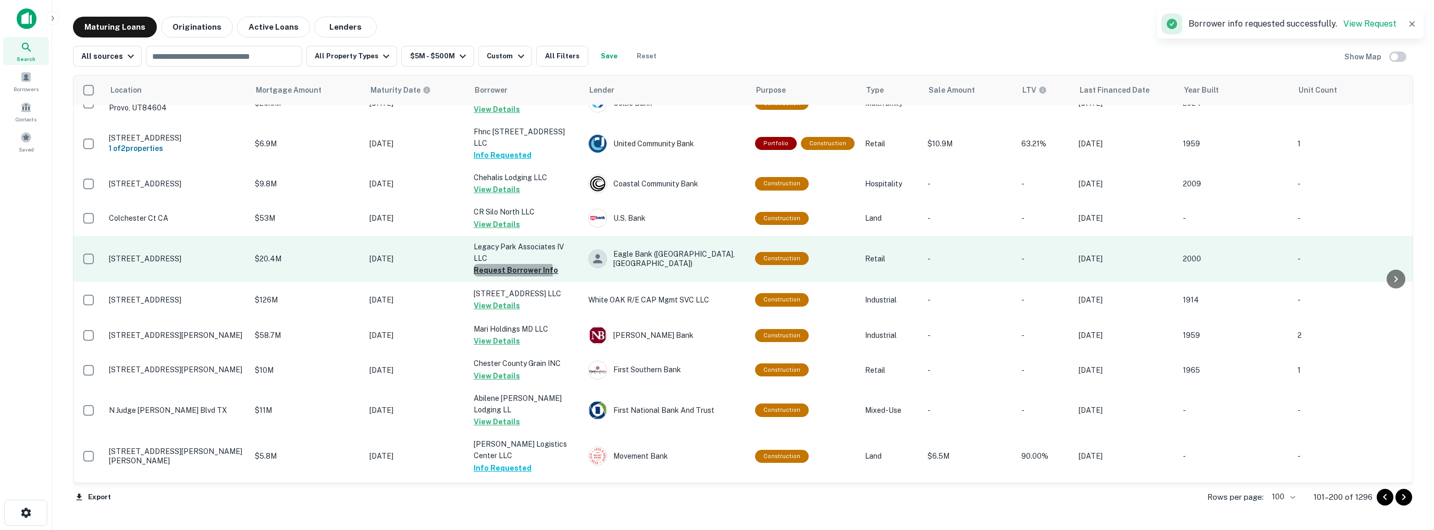
click at [506, 264] on button "Request Borrower Info" at bounding box center [515, 270] width 84 height 13
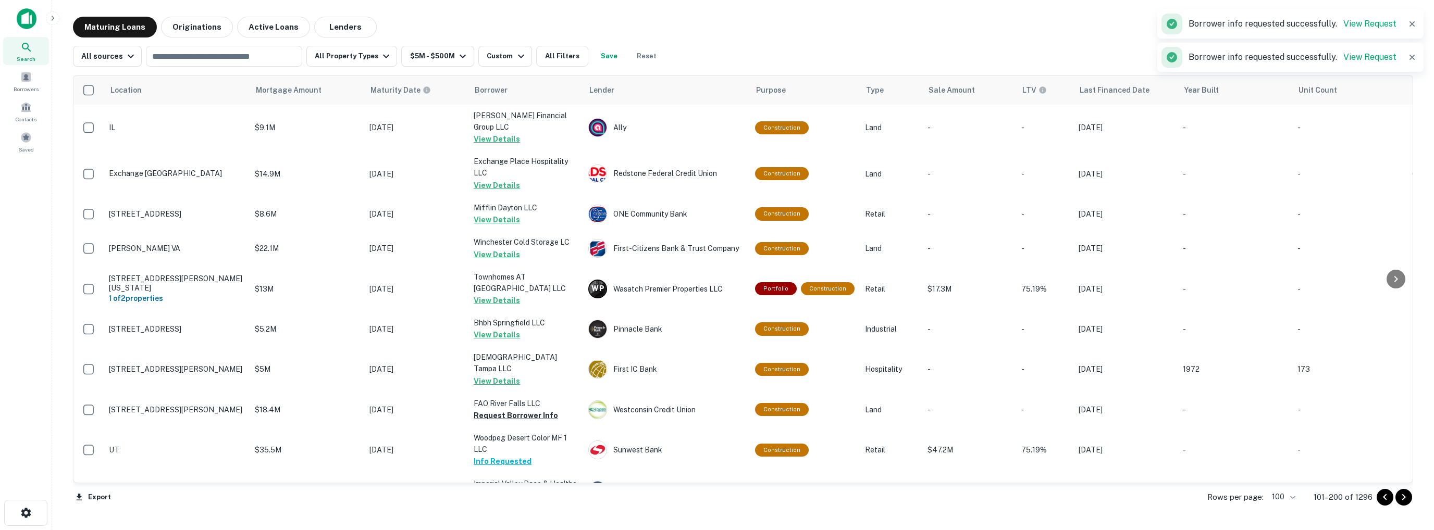
scroll to position [1667, 0]
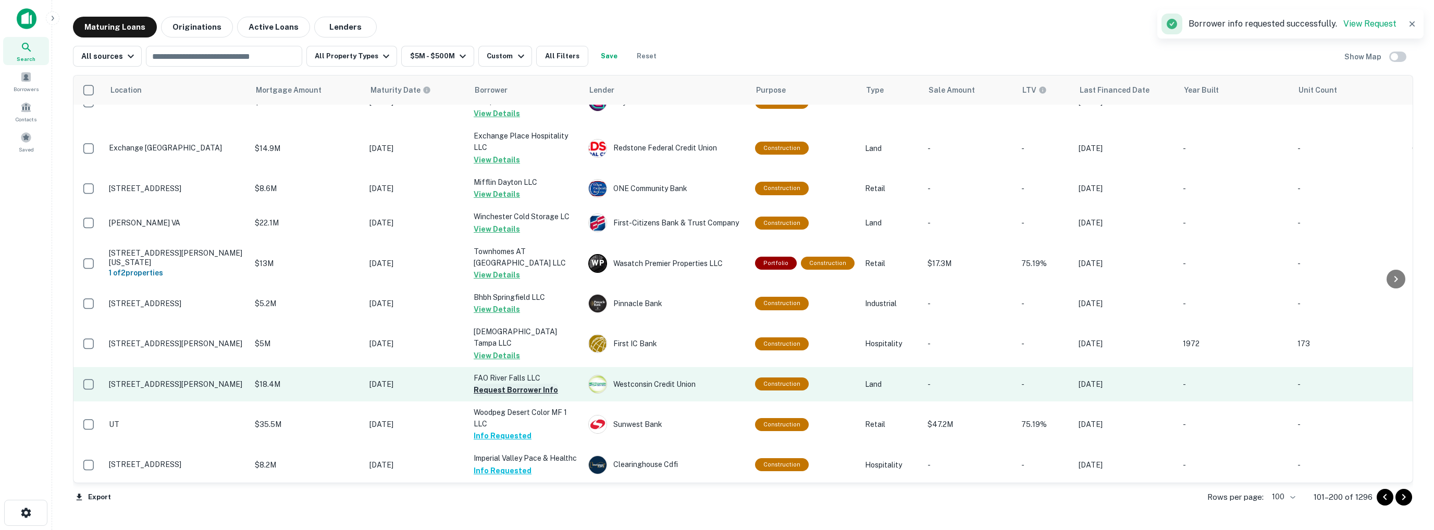
click at [491, 384] on button "Request Borrower Info" at bounding box center [515, 390] width 84 height 13
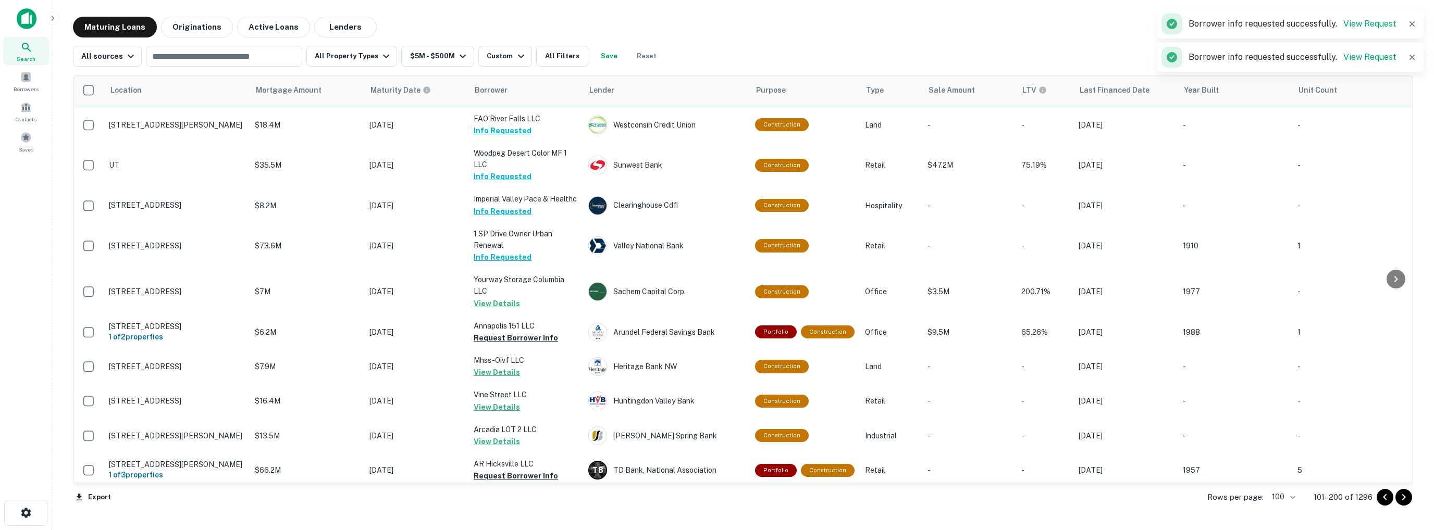
scroll to position [1927, 0]
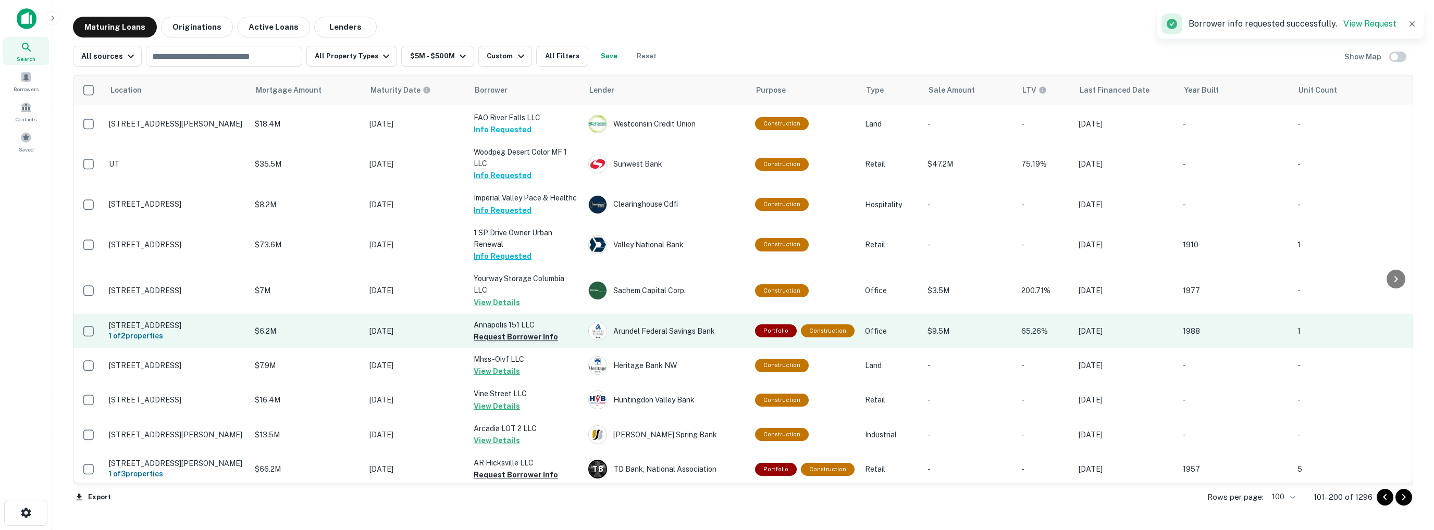
click at [489, 331] on button "Request Borrower Info" at bounding box center [515, 337] width 84 height 13
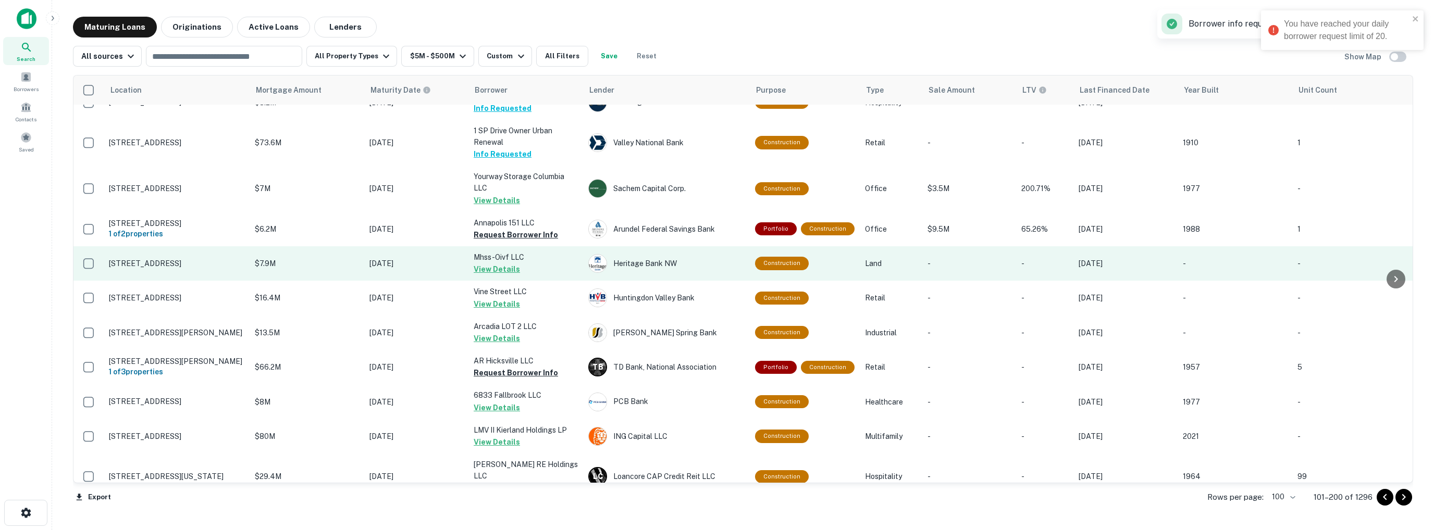
scroll to position [2032, 0]
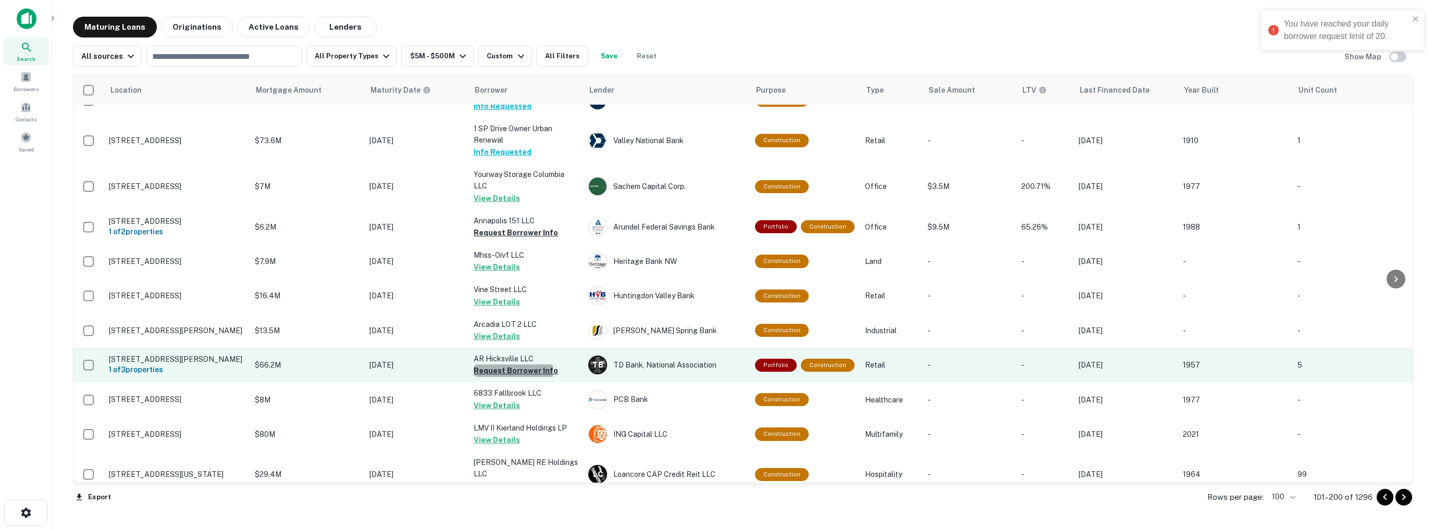
click at [494, 365] on button "Request Borrower Info" at bounding box center [515, 371] width 84 height 13
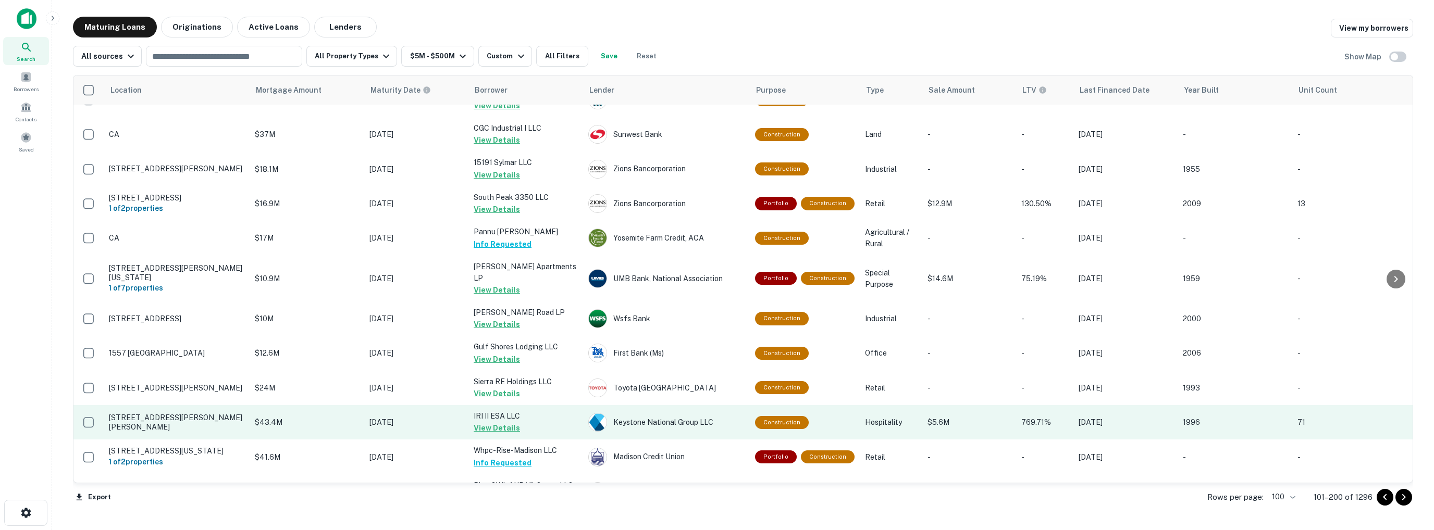
scroll to position [3192, 0]
